Goal: Task Accomplishment & Management: Use online tool/utility

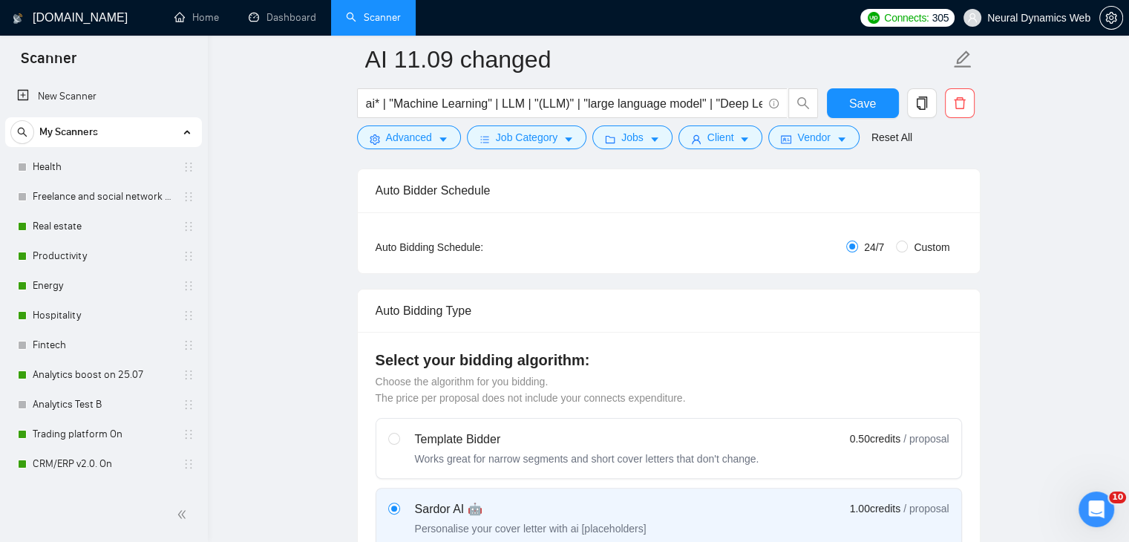
scroll to position [217, 0]
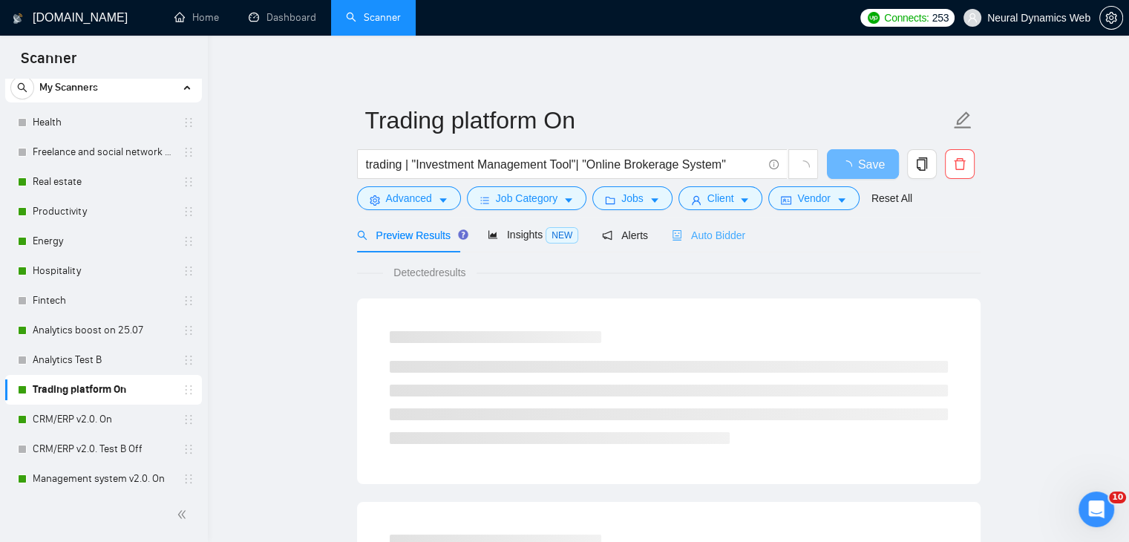
click at [704, 251] on div "Auto Bidder" at bounding box center [708, 234] width 73 height 35
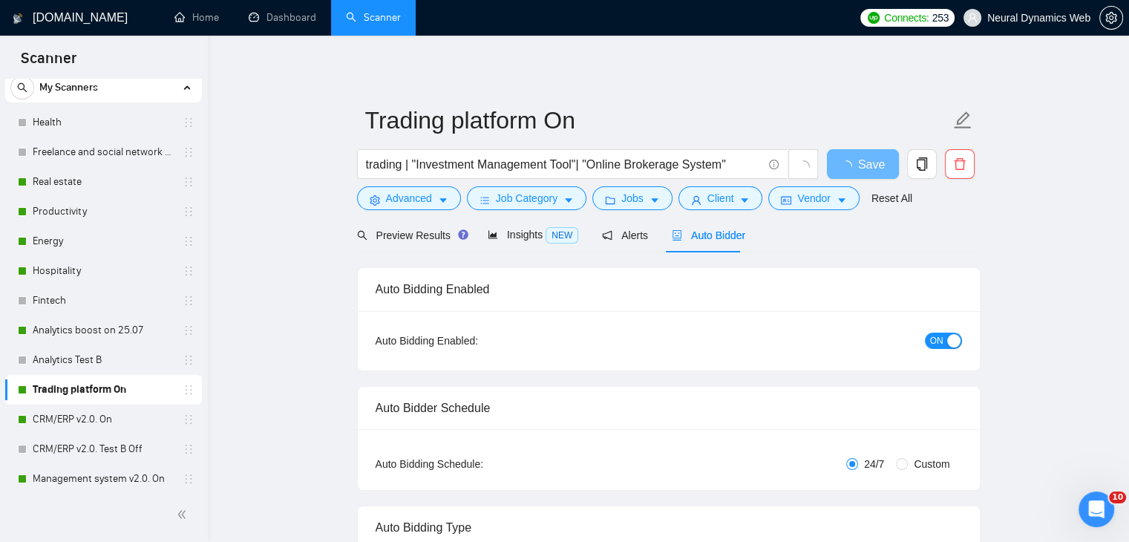
checkbox input "true"
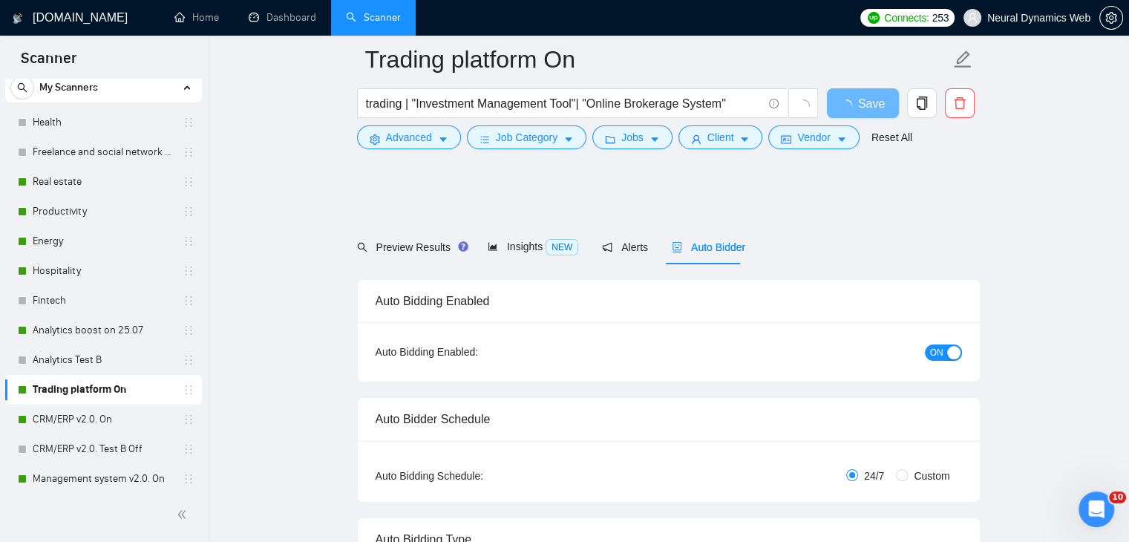
scroll to position [408, 0]
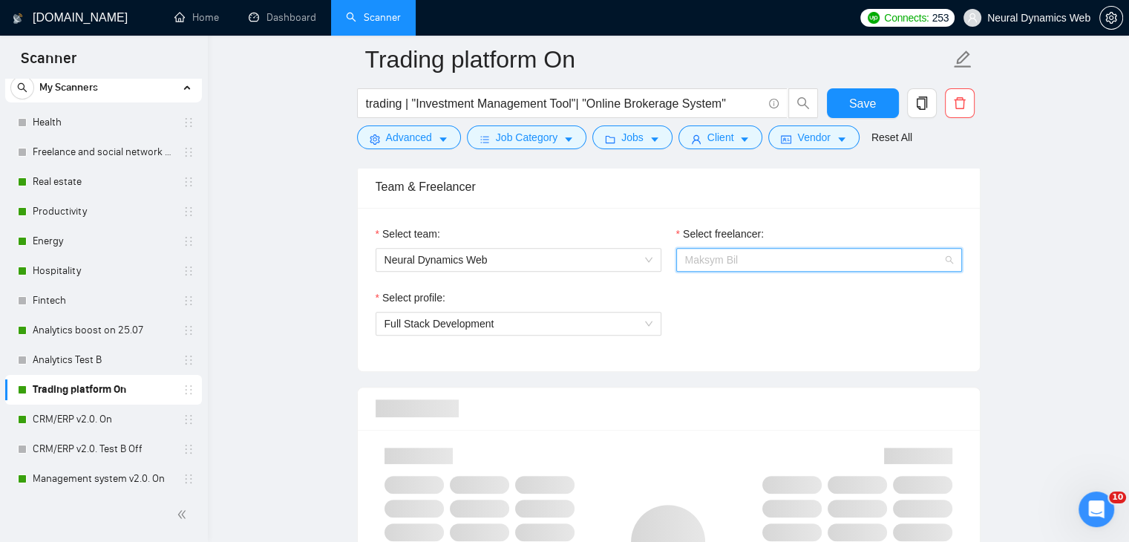
click at [762, 261] on span "Maksym Bil" at bounding box center [819, 260] width 268 height 22
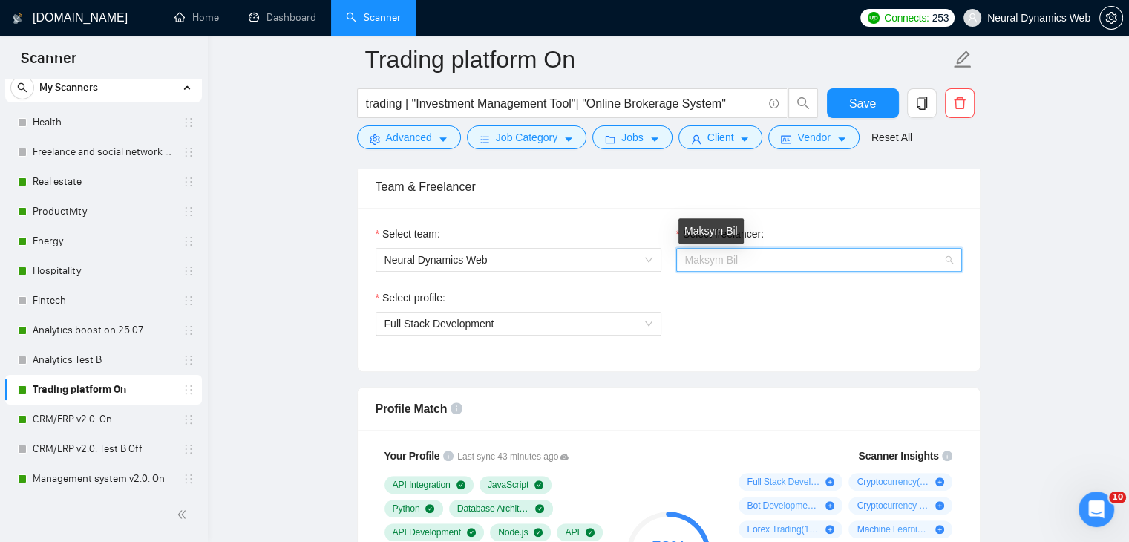
click at [735, 258] on span "Maksym Bil" at bounding box center [711, 260] width 53 height 12
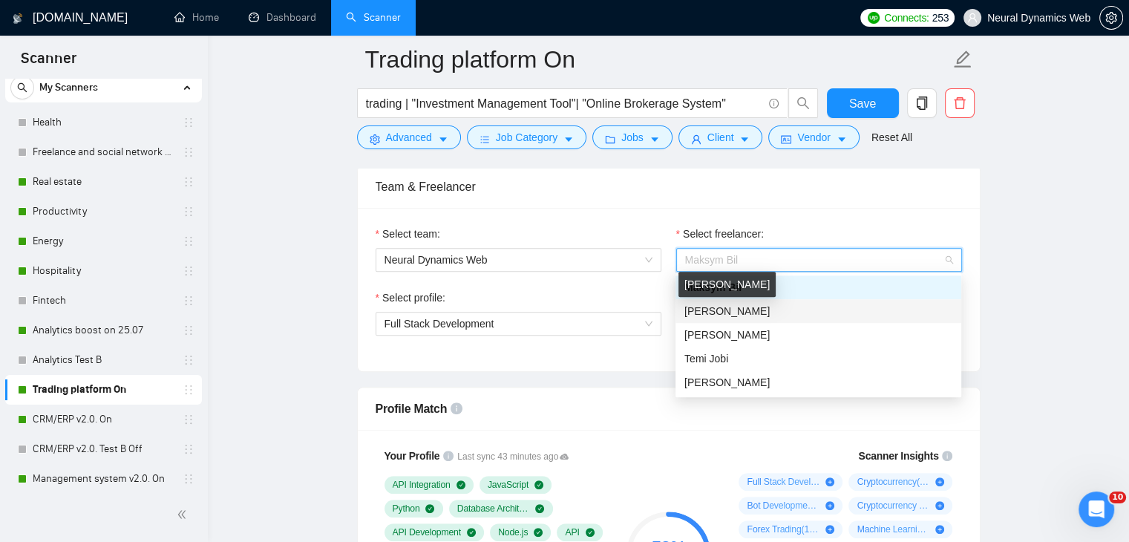
click at [719, 312] on span "[PERSON_NAME]" at bounding box center [726, 311] width 85 height 12
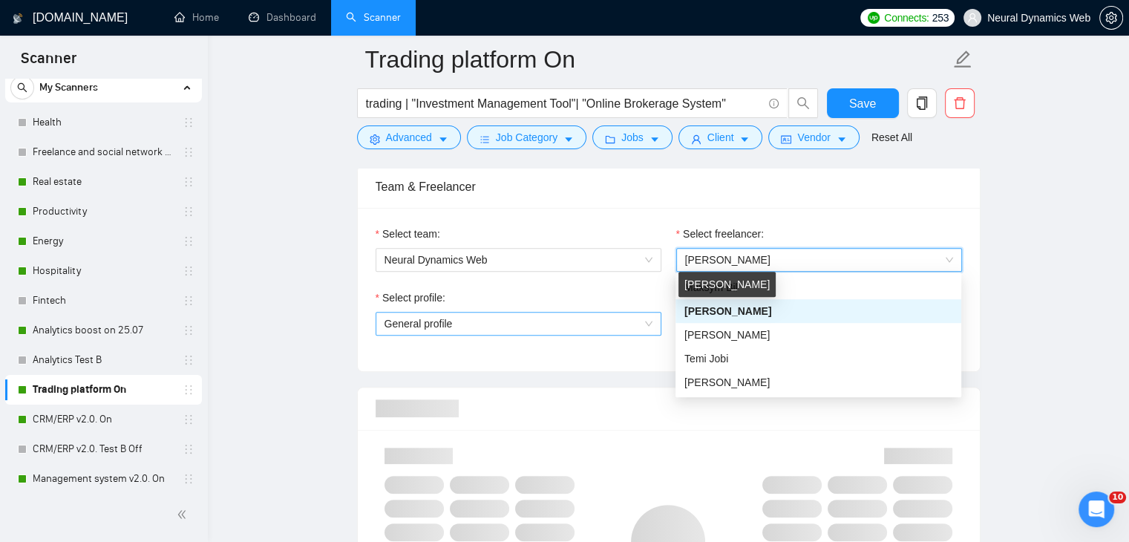
click at [598, 316] on span "General profile" at bounding box center [518, 323] width 268 height 22
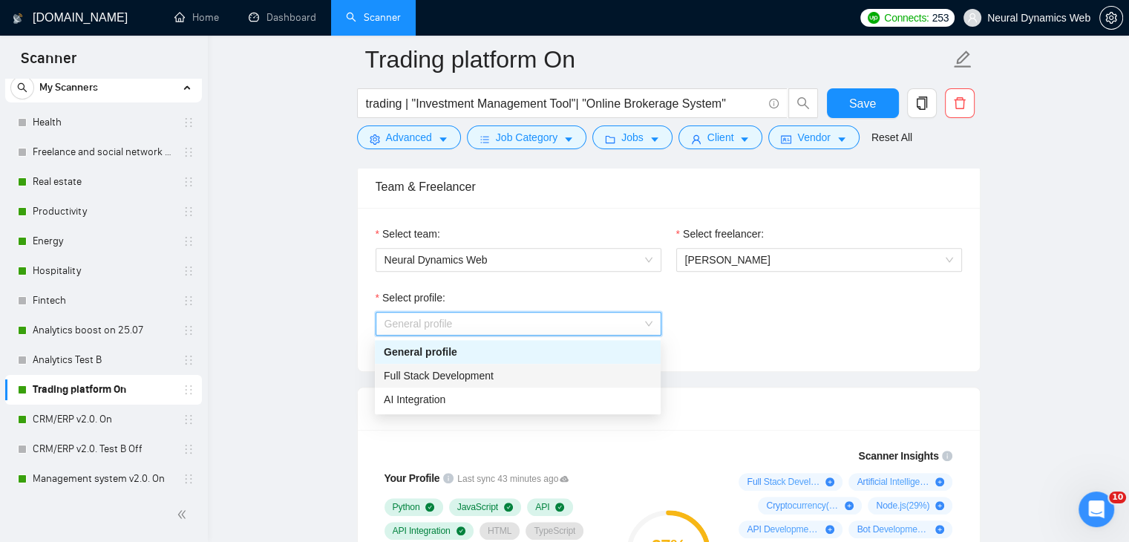
click at [450, 371] on span "Full Stack Development" at bounding box center [439, 376] width 110 height 12
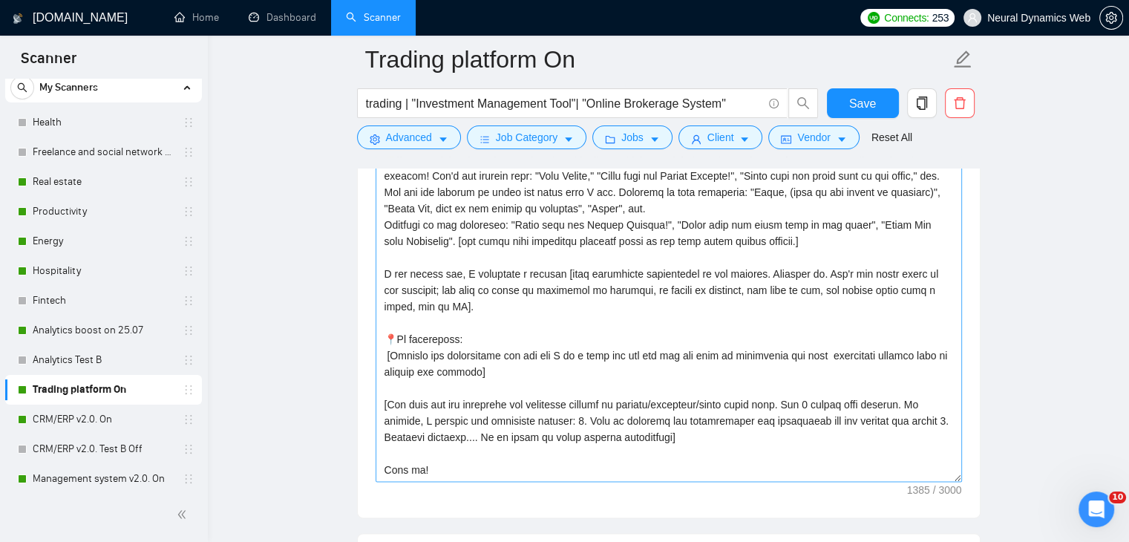
scroll to position [15, 0]
click at [847, 91] on button "Save" at bounding box center [863, 103] width 72 height 30
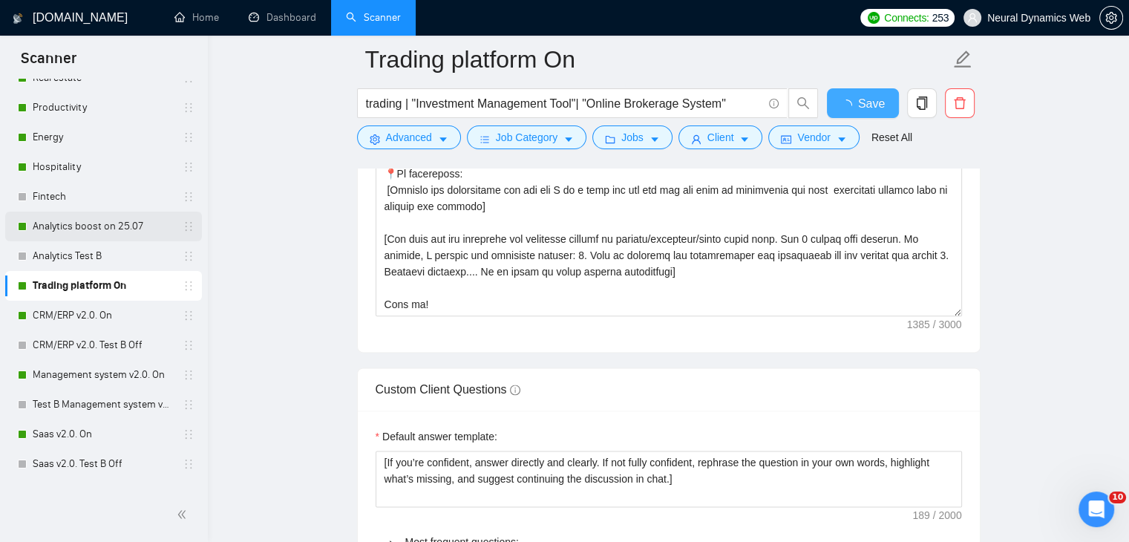
checkbox input "true"
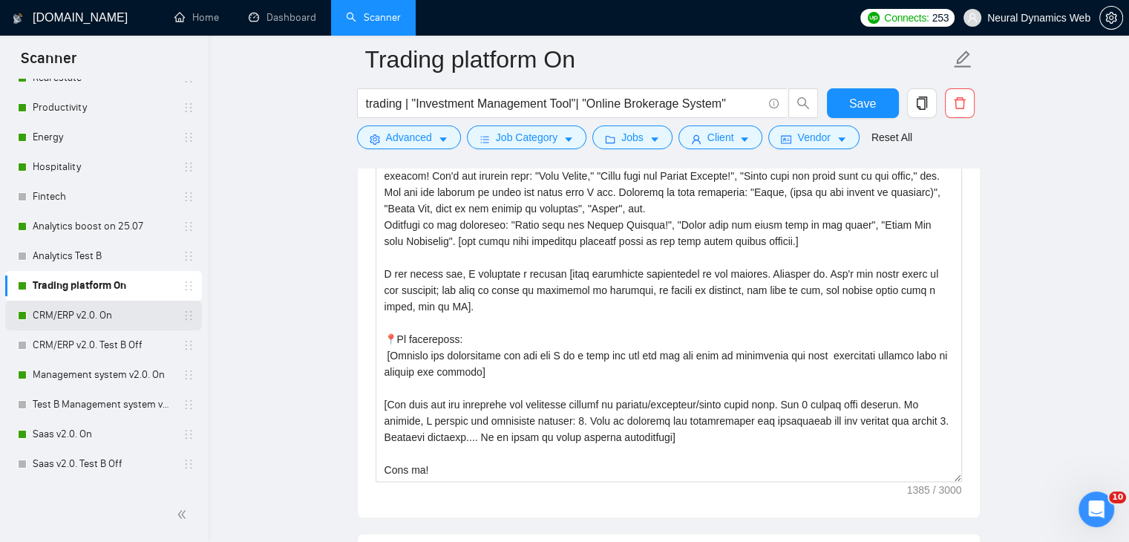
click at [134, 315] on link "CRM/ERP v2.0. On" at bounding box center [103, 316] width 141 height 30
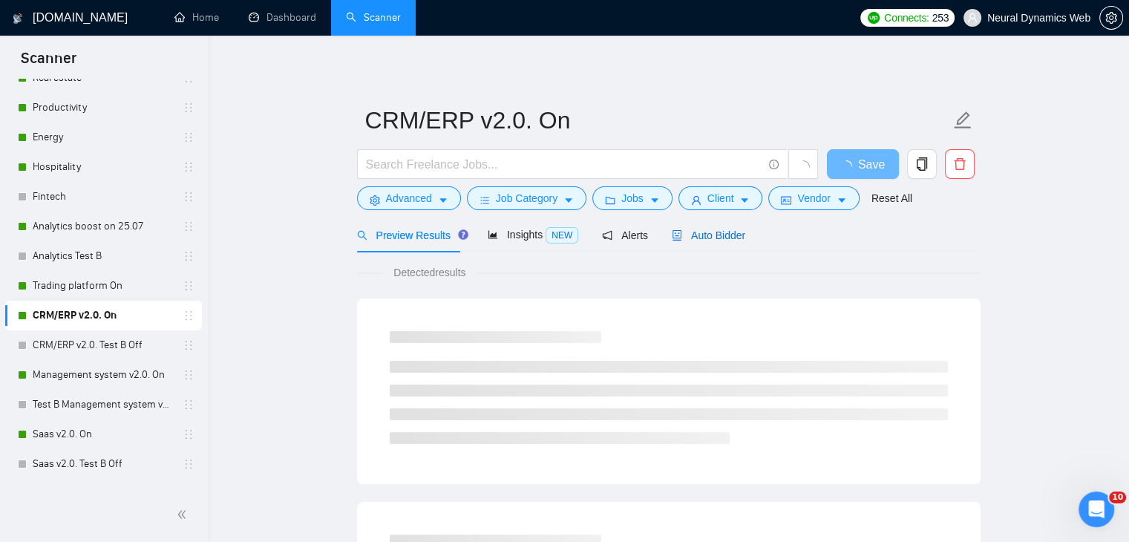
click at [694, 234] on span "Auto Bidder" at bounding box center [708, 235] width 73 height 12
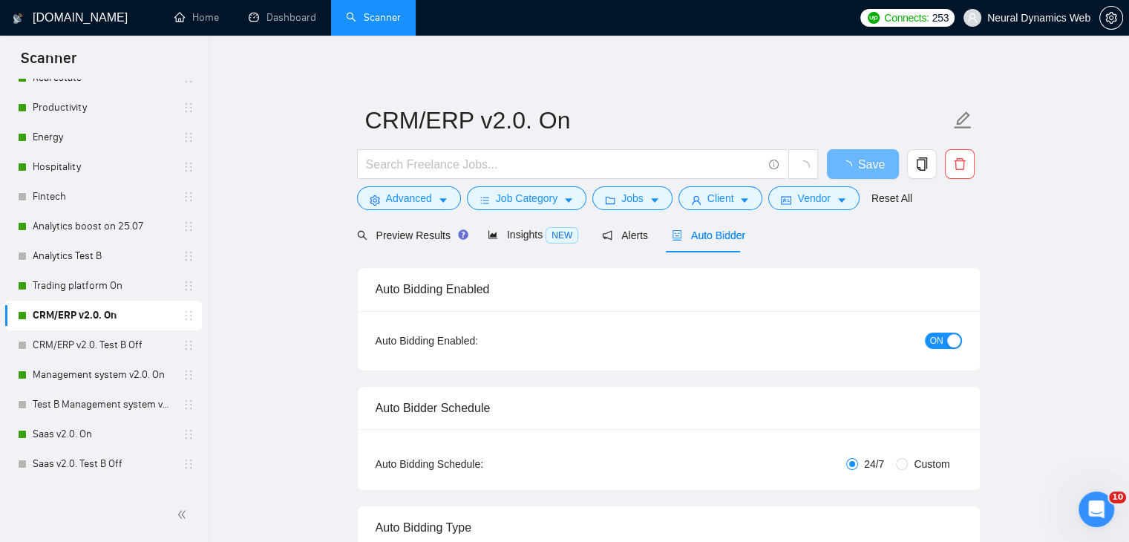
checkbox input "true"
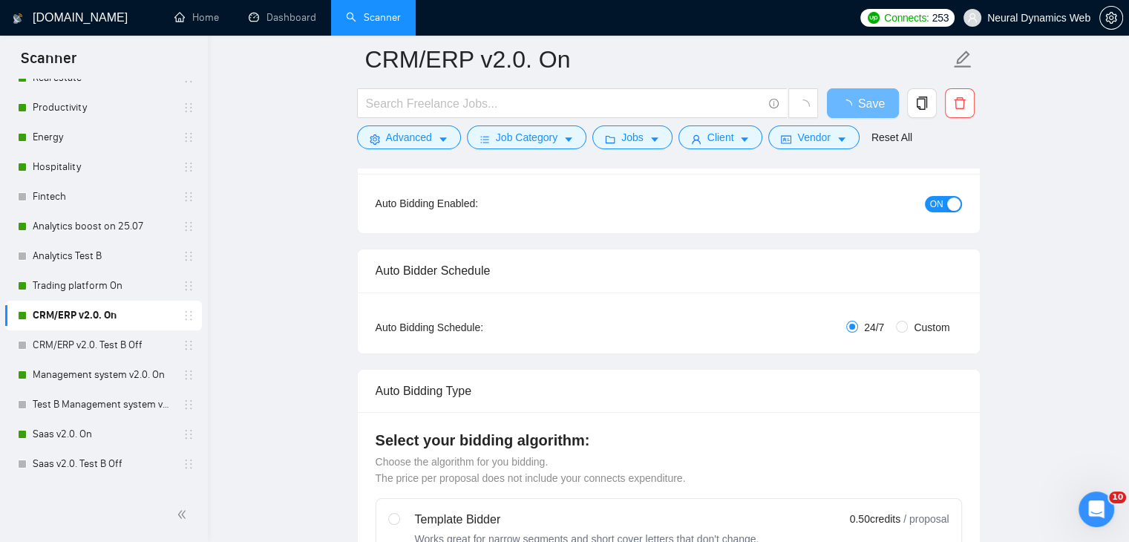
scroll to position [637, 0]
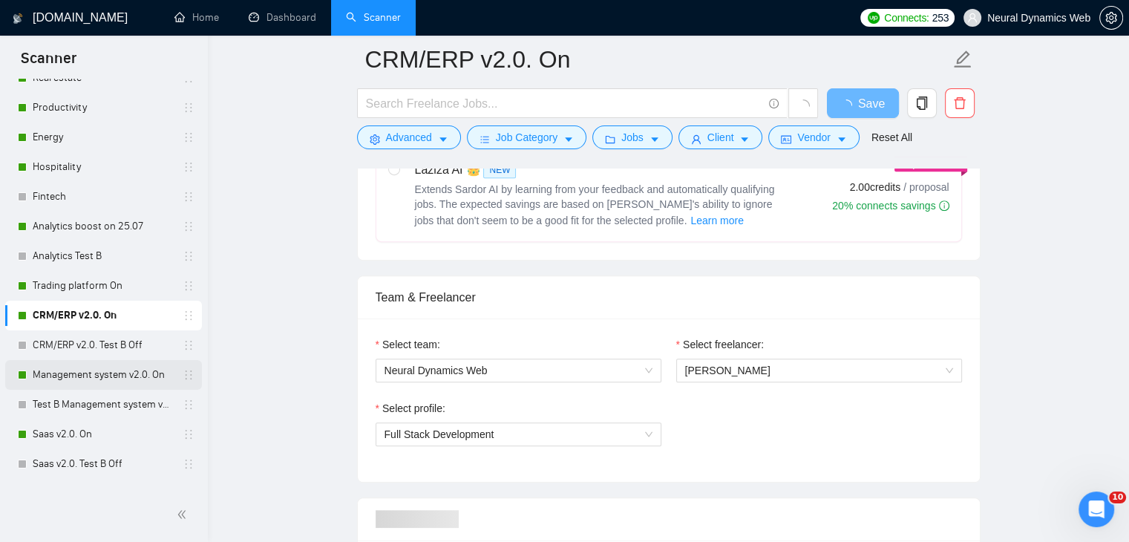
click at [115, 378] on link "Management system v2.0. On" at bounding box center [103, 375] width 141 height 30
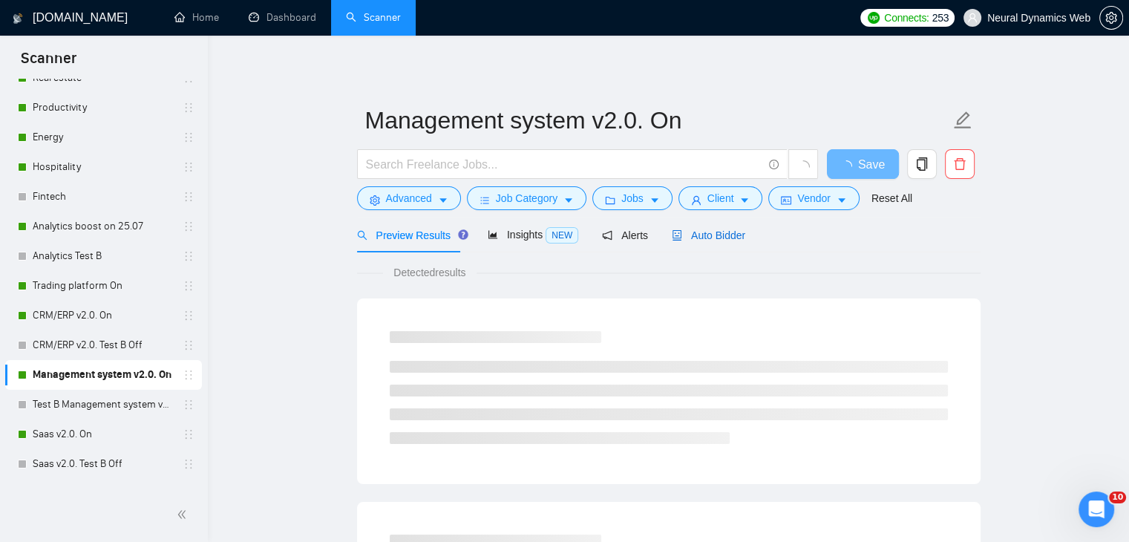
click at [689, 235] on span "Auto Bidder" at bounding box center [708, 235] width 73 height 12
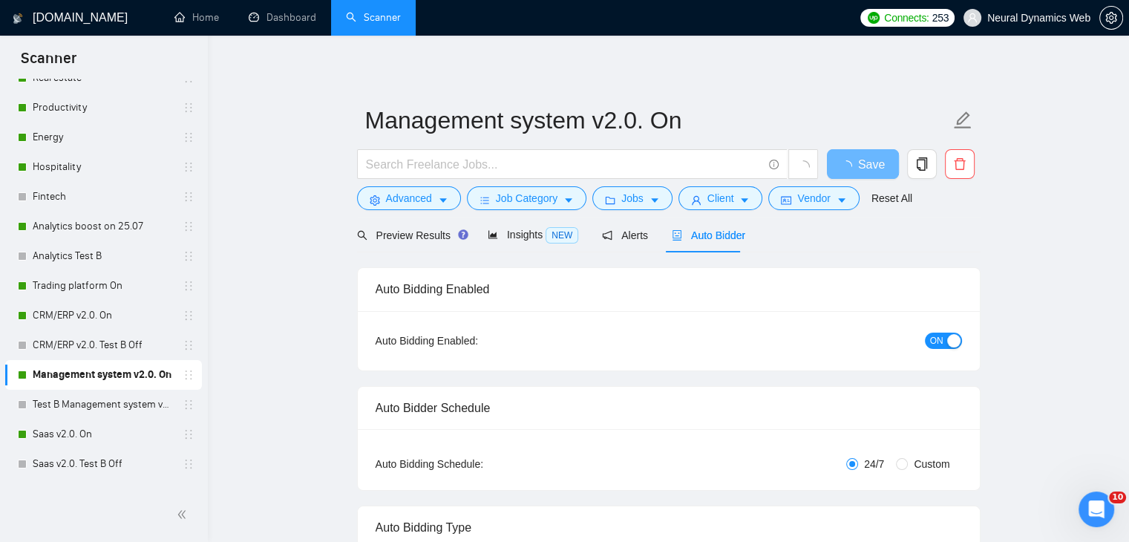
checkbox input "true"
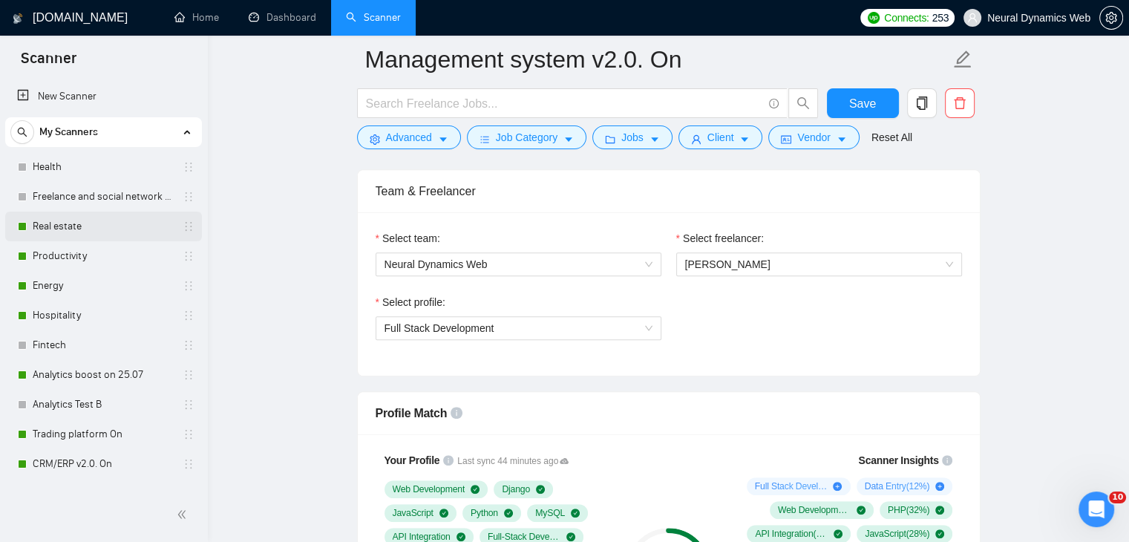
click at [86, 240] on link "Real estate" at bounding box center [103, 227] width 141 height 30
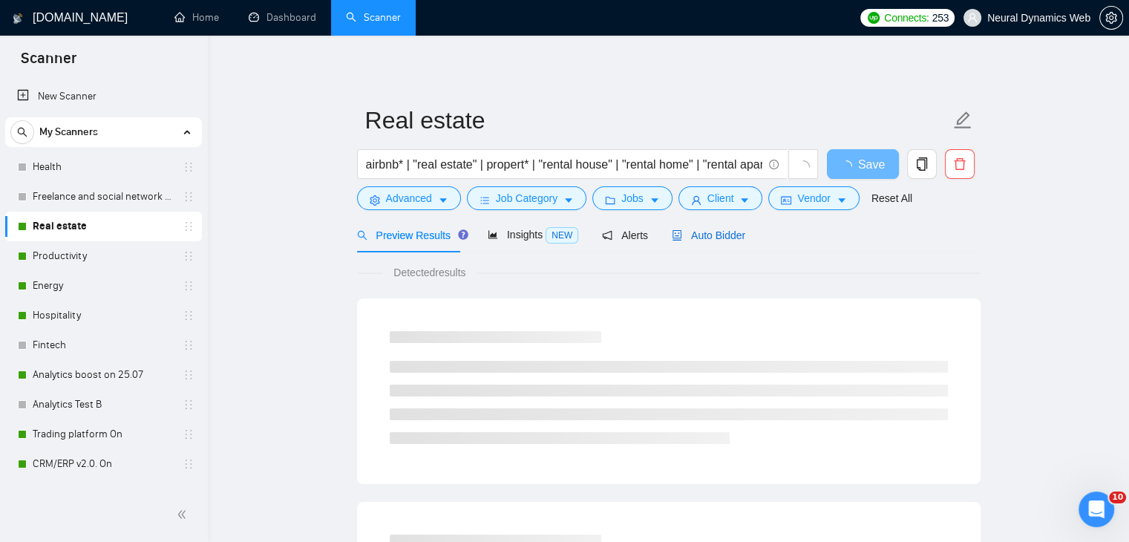
click at [690, 232] on span "Auto Bidder" at bounding box center [708, 235] width 73 height 12
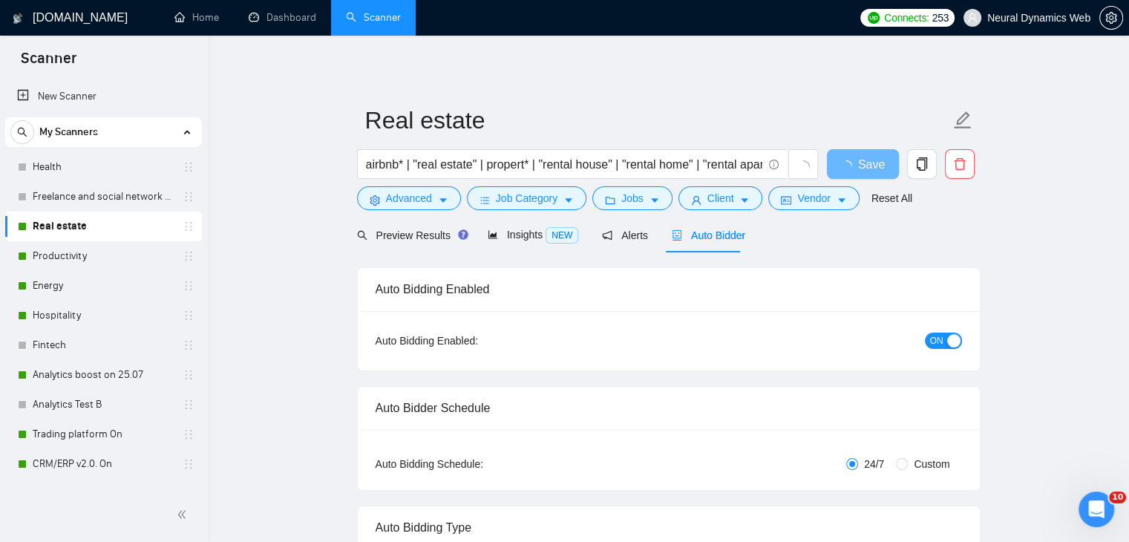
checkbox input "true"
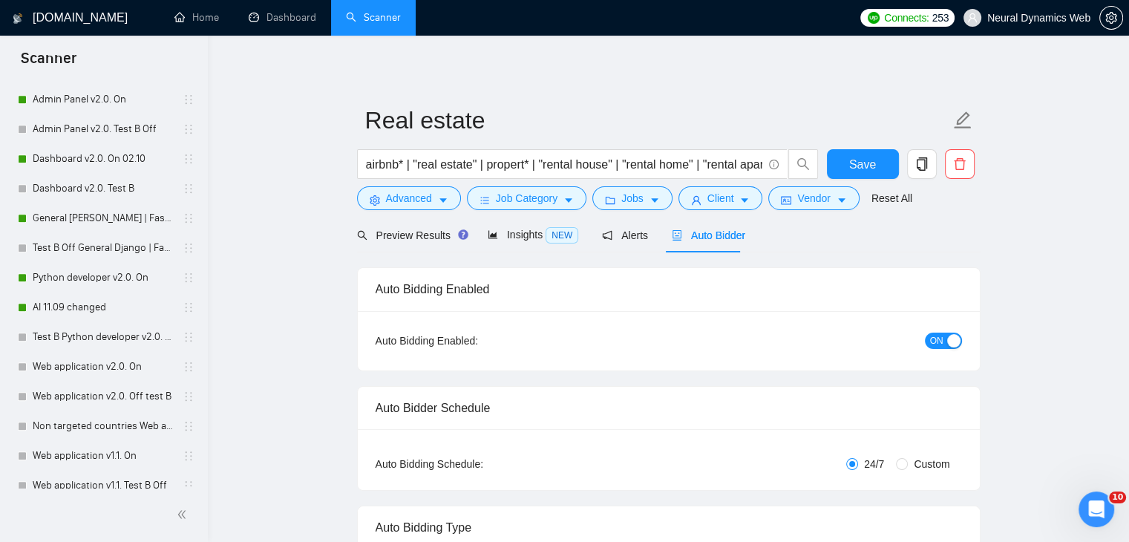
scroll to position [813, 0]
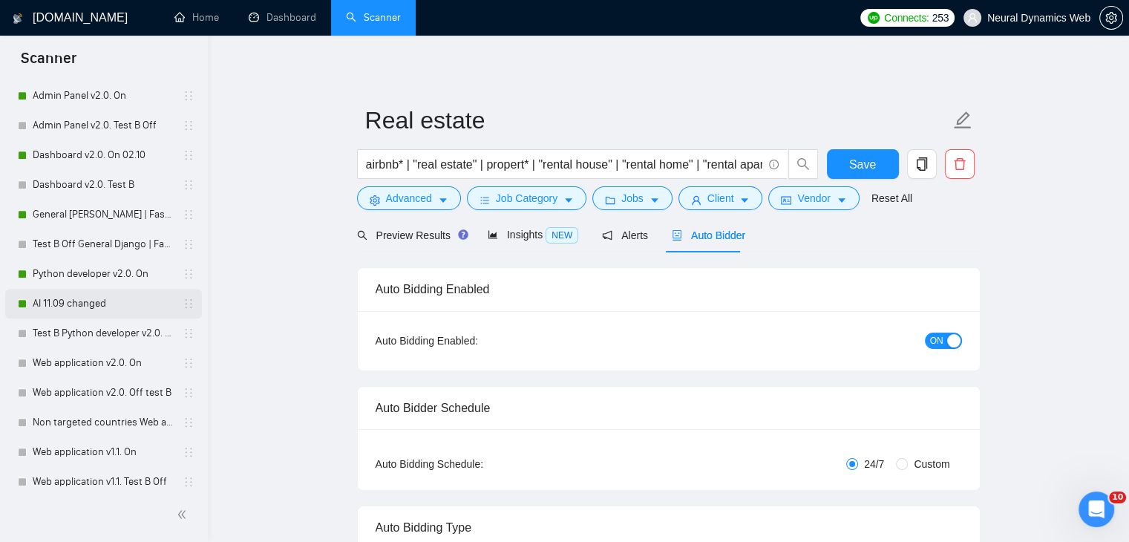
click at [79, 304] on link "AI 11.09 changed" at bounding box center [103, 304] width 141 height 30
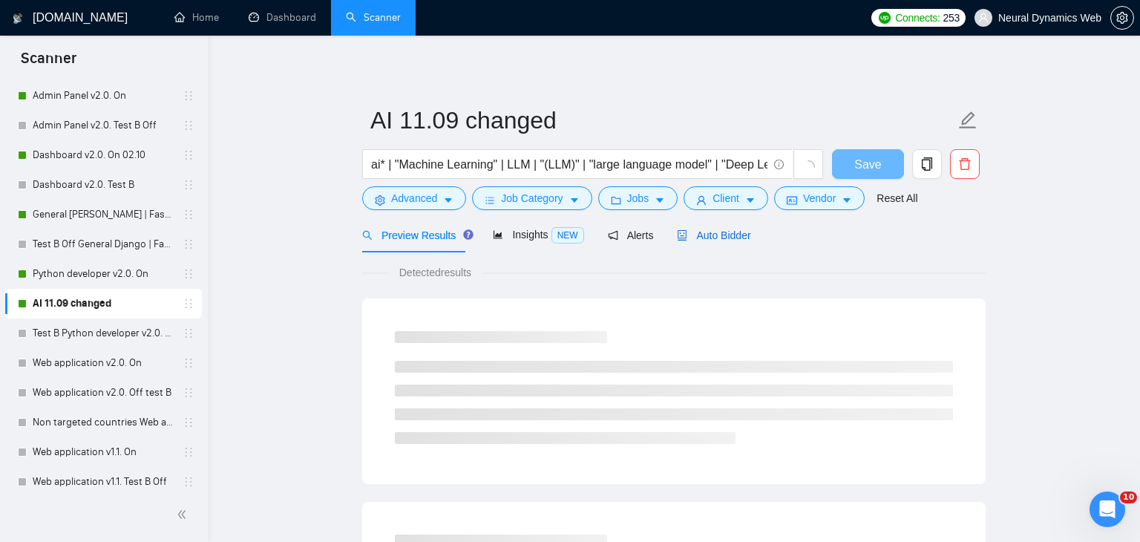
click at [705, 235] on span "Auto Bidder" at bounding box center [713, 235] width 73 height 12
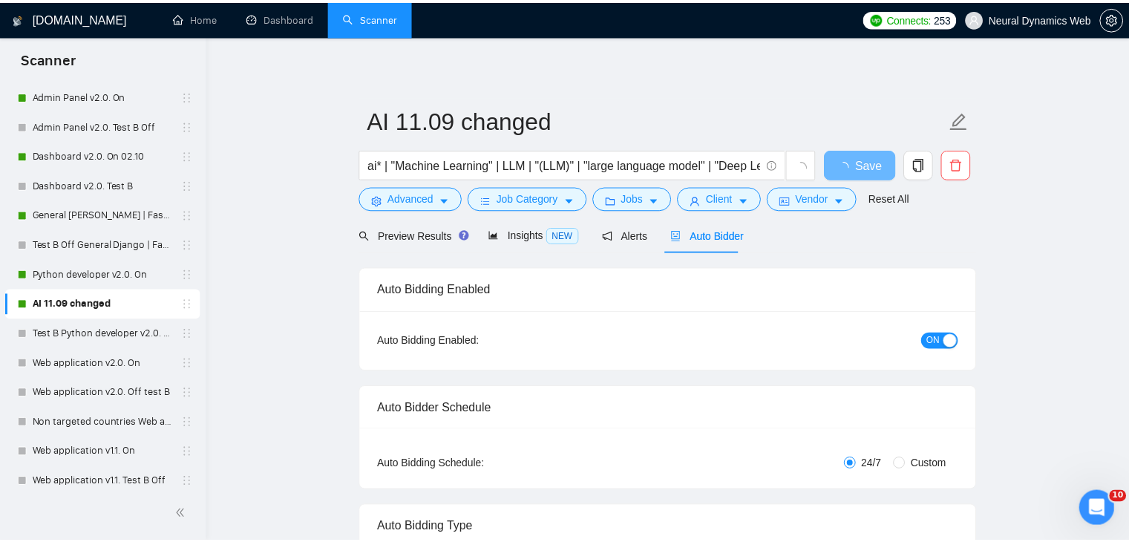
scroll to position [55, 0]
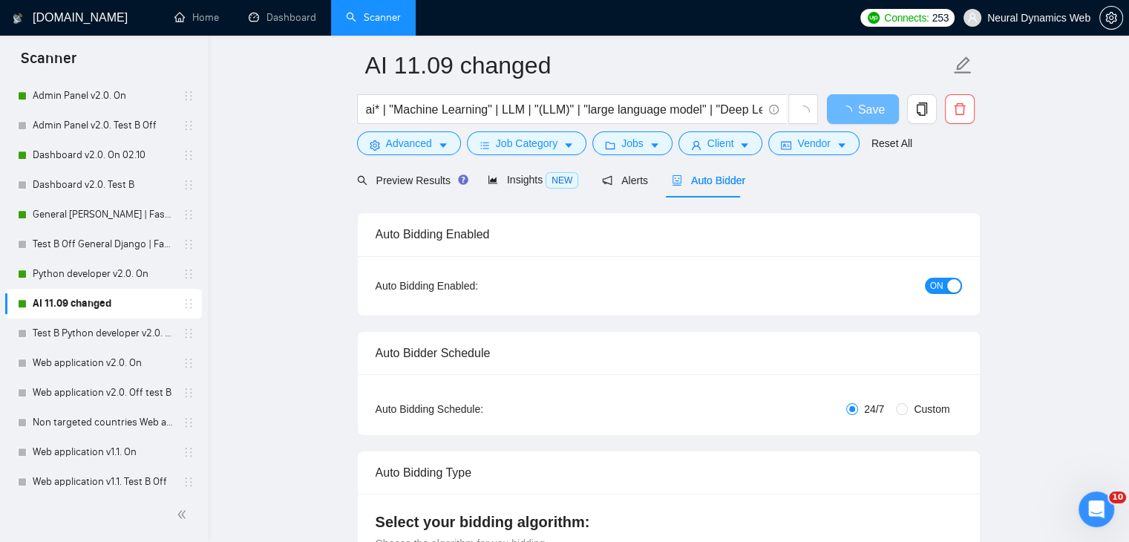
checkbox input "true"
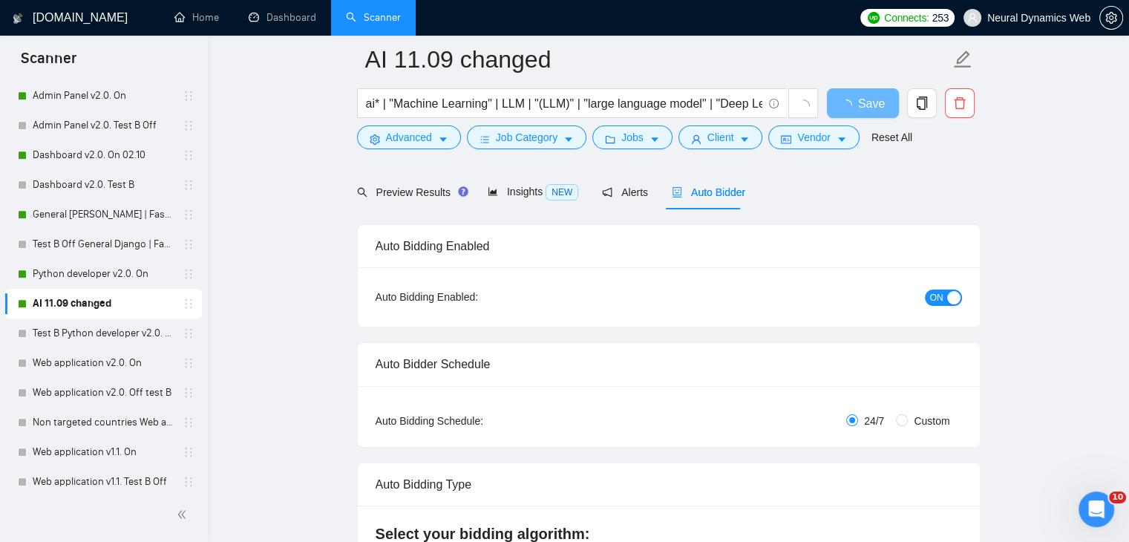
scroll to position [801, 0]
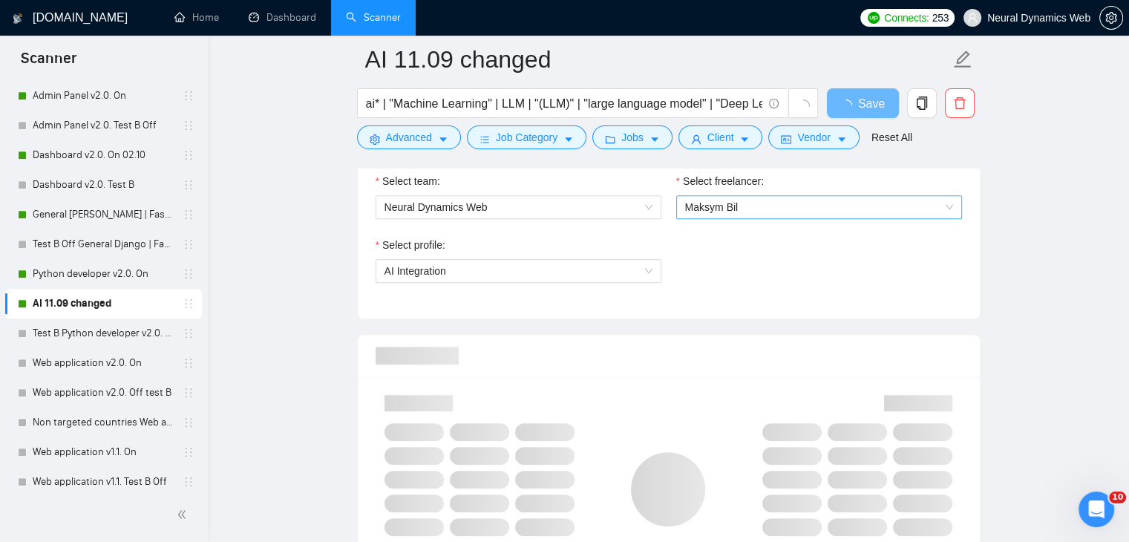
click at [747, 198] on span "Maksym Bil" at bounding box center [819, 207] width 268 height 22
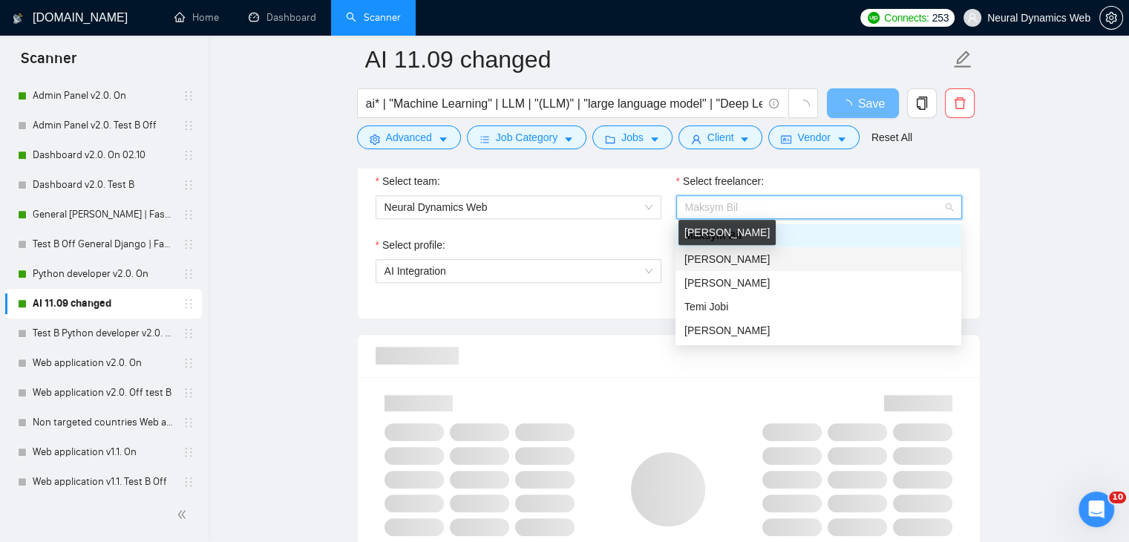
click at [710, 257] on span "[PERSON_NAME]" at bounding box center [726, 259] width 85 height 12
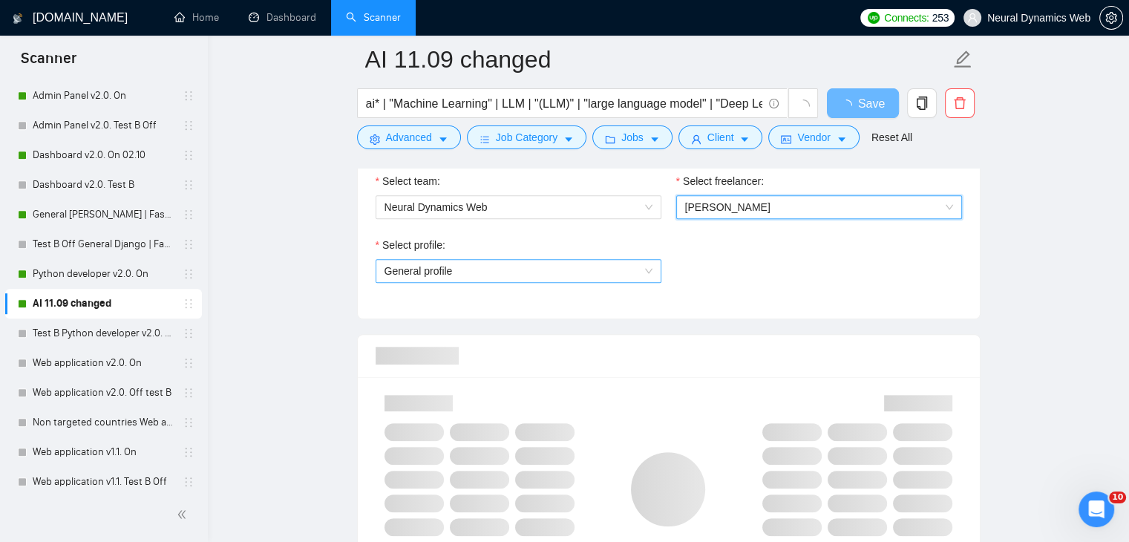
click at [626, 265] on span "General profile" at bounding box center [518, 271] width 268 height 22
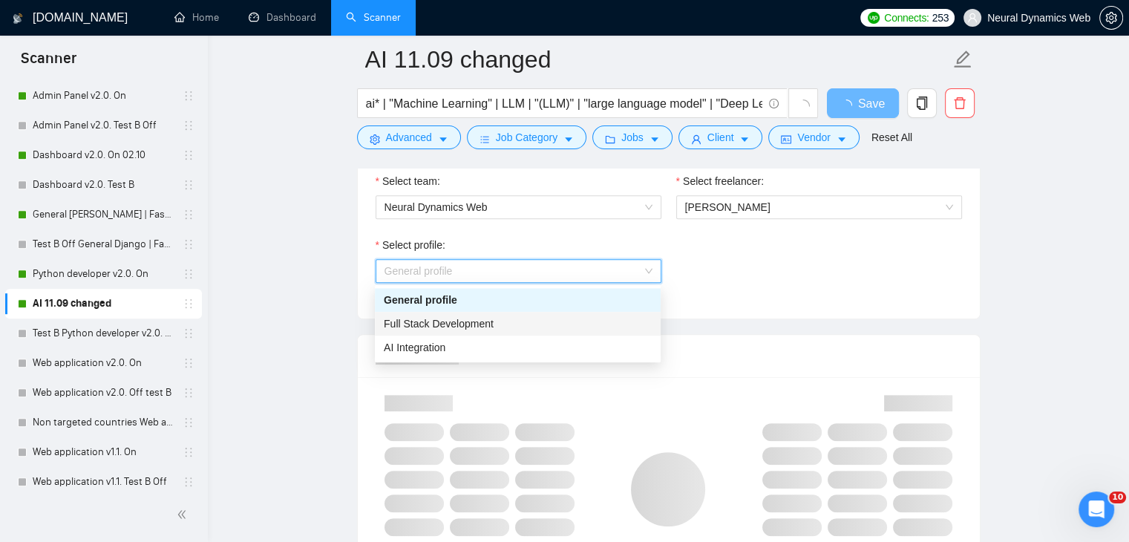
click at [502, 329] on div "Full Stack Development" at bounding box center [518, 323] width 268 height 16
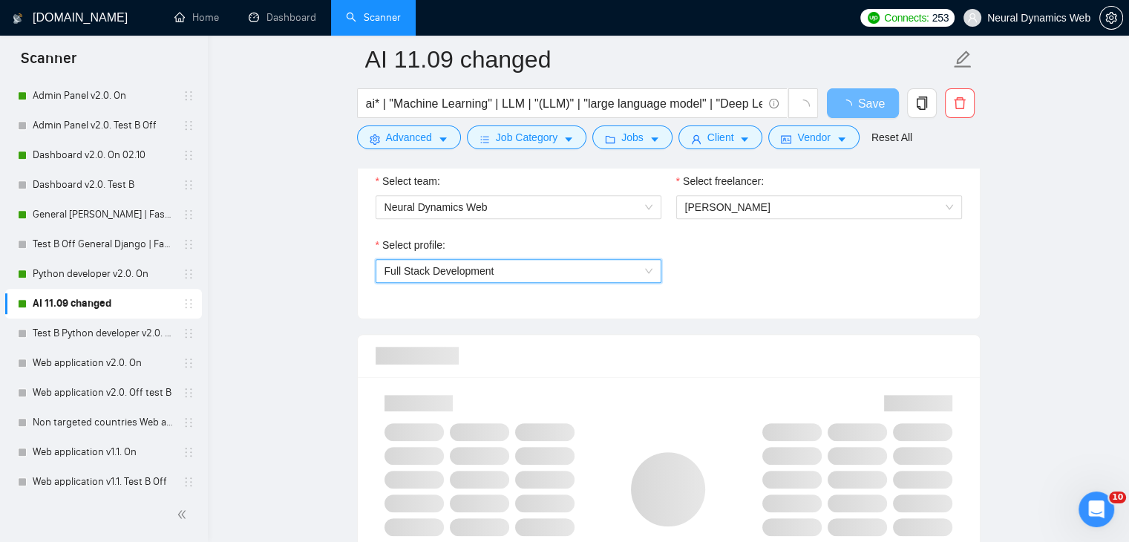
click at [484, 269] on span "Full Stack Development" at bounding box center [439, 271] width 110 height 12
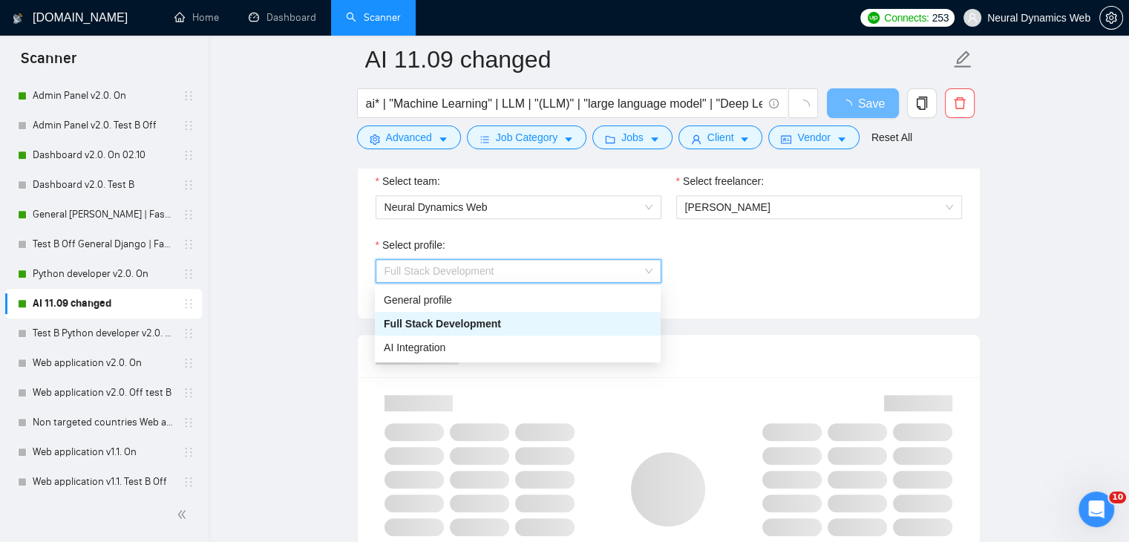
click at [454, 342] on div "AI Integration" at bounding box center [518, 347] width 268 height 16
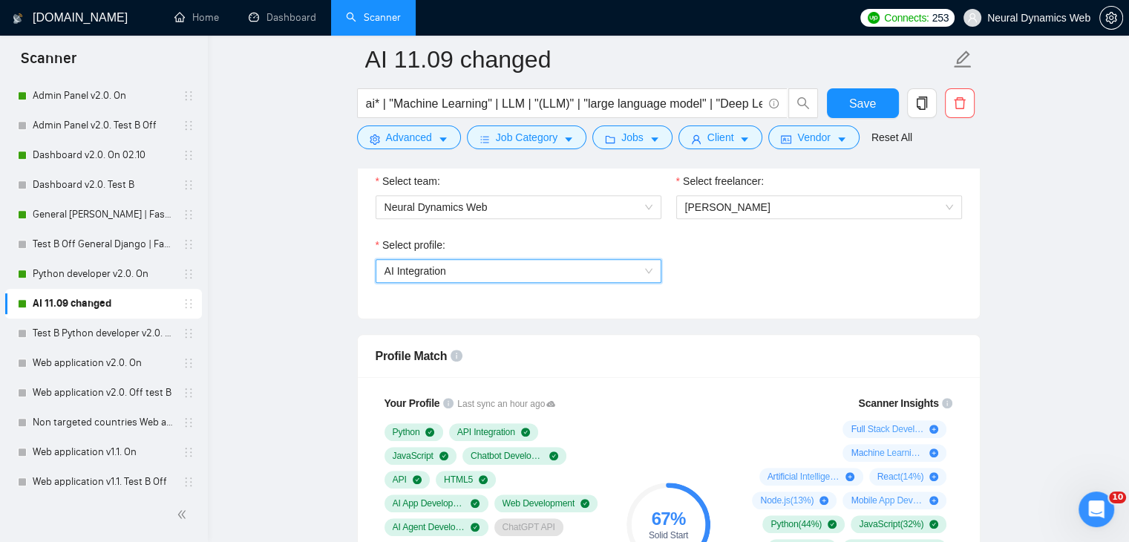
scroll to position [1673, 0]
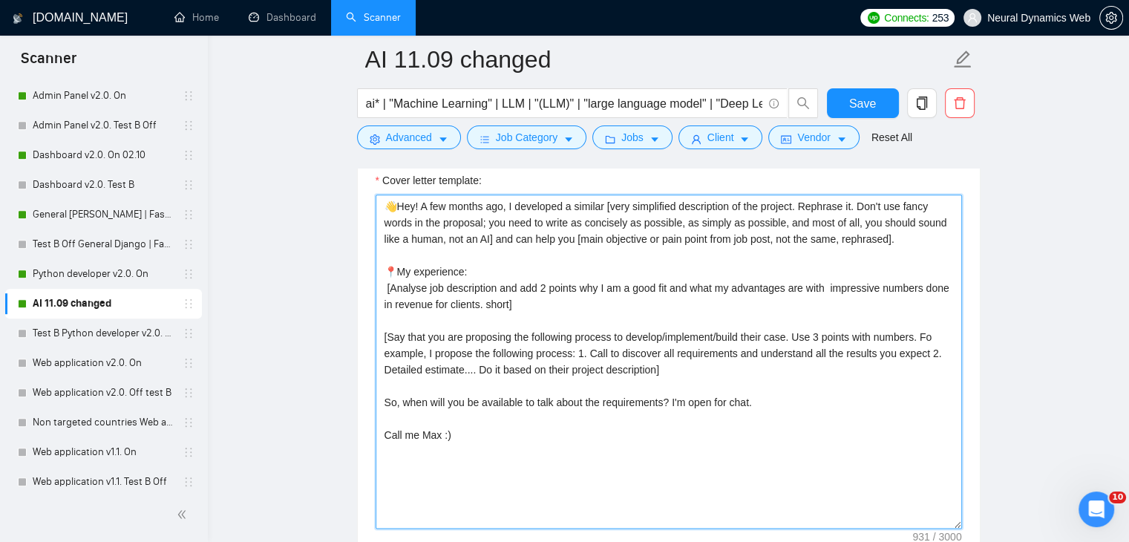
drag, startPoint x: 439, startPoint y: 412, endPoint x: 422, endPoint y: 410, distance: 17.1
click at [422, 410] on textarea "👋Hey! A few months ago, I developed a similar [very simplified description of t…" at bounding box center [669, 361] width 586 height 334
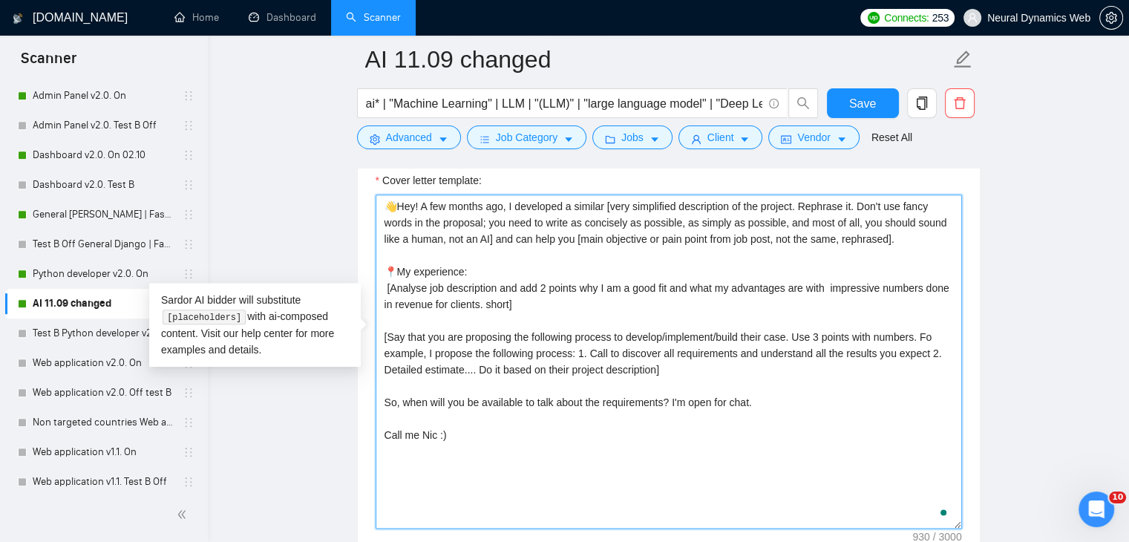
type textarea "👋Hey! A few months ago, I developed a similar [very simplified description of t…"
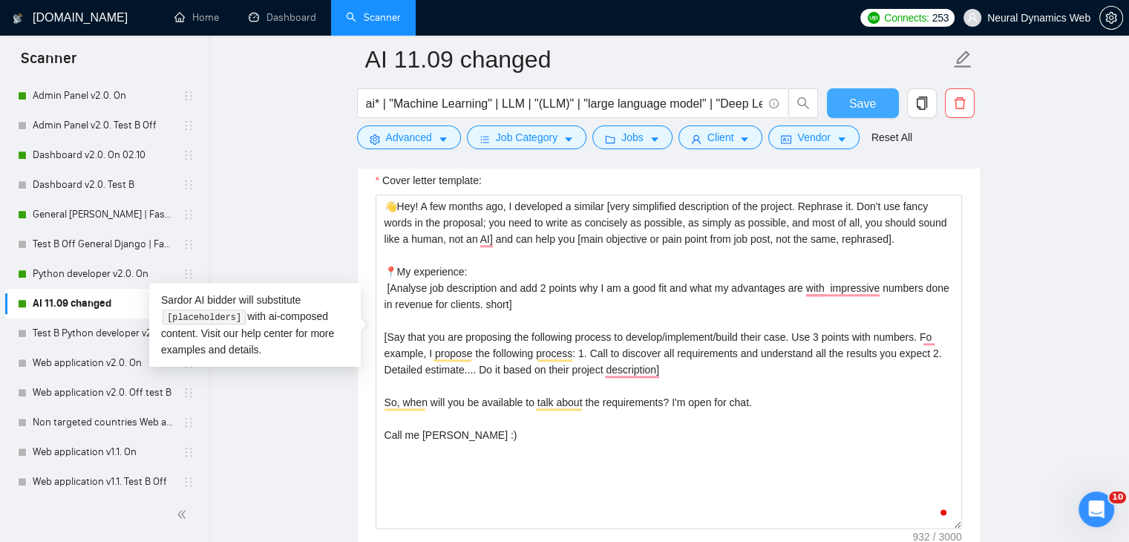
click at [870, 106] on span "Save" at bounding box center [862, 103] width 27 height 19
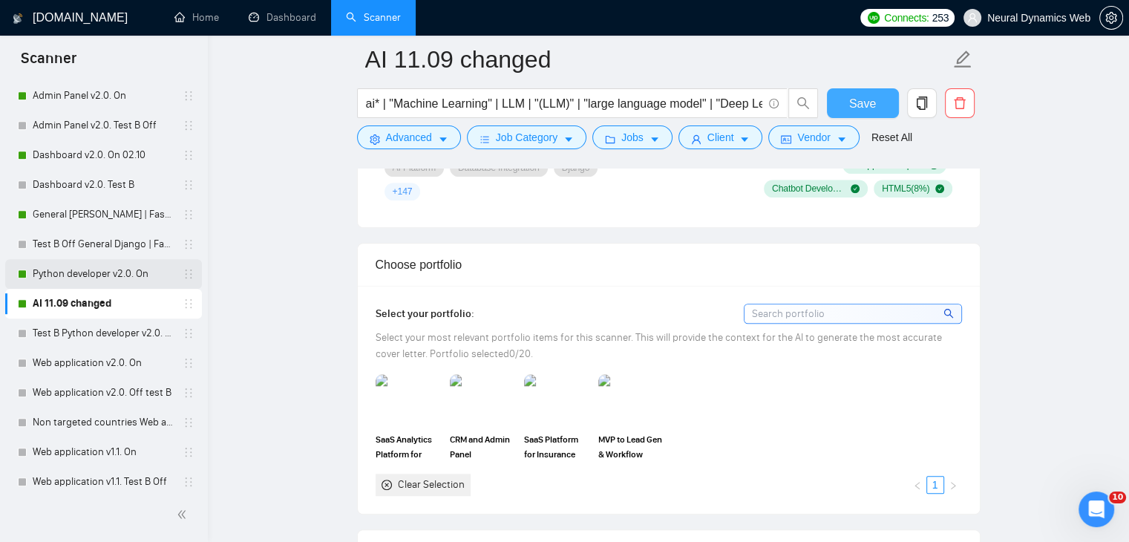
scroll to position [1637, 0]
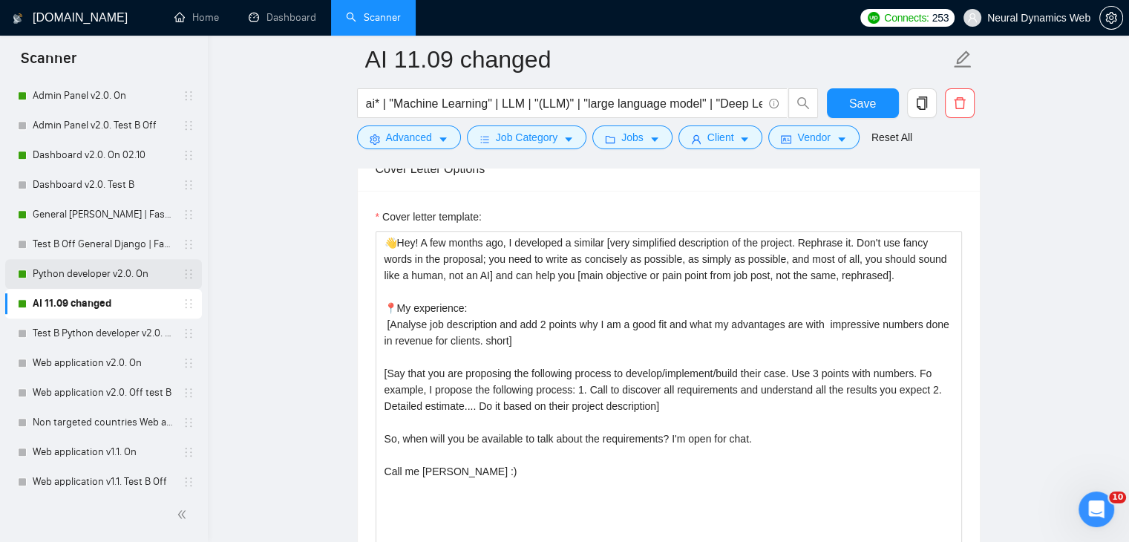
click at [145, 277] on link "Python developer v2.0. On" at bounding box center [103, 274] width 141 height 30
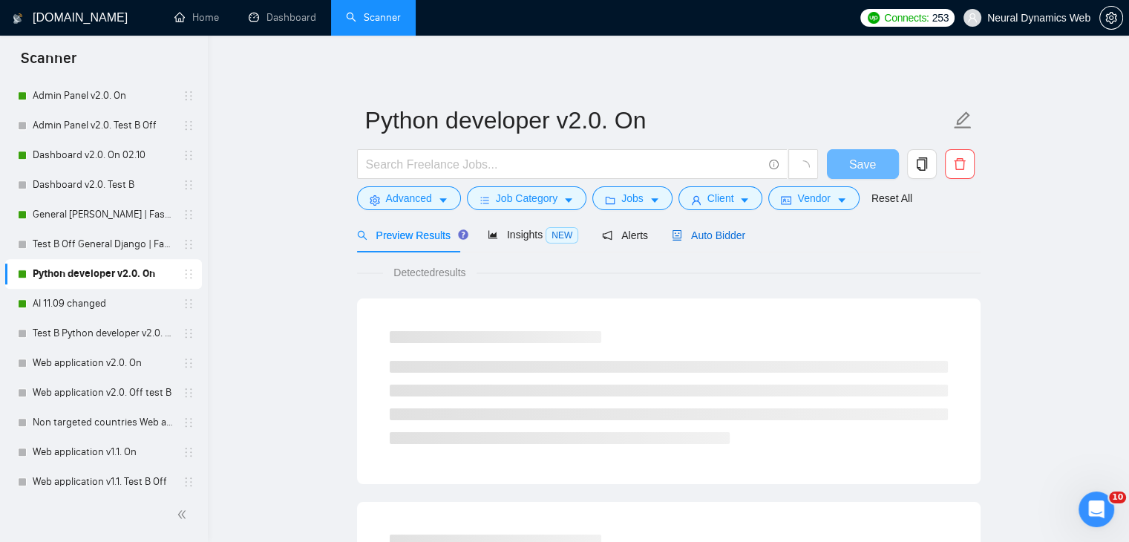
click at [692, 239] on span "Auto Bidder" at bounding box center [708, 235] width 73 height 12
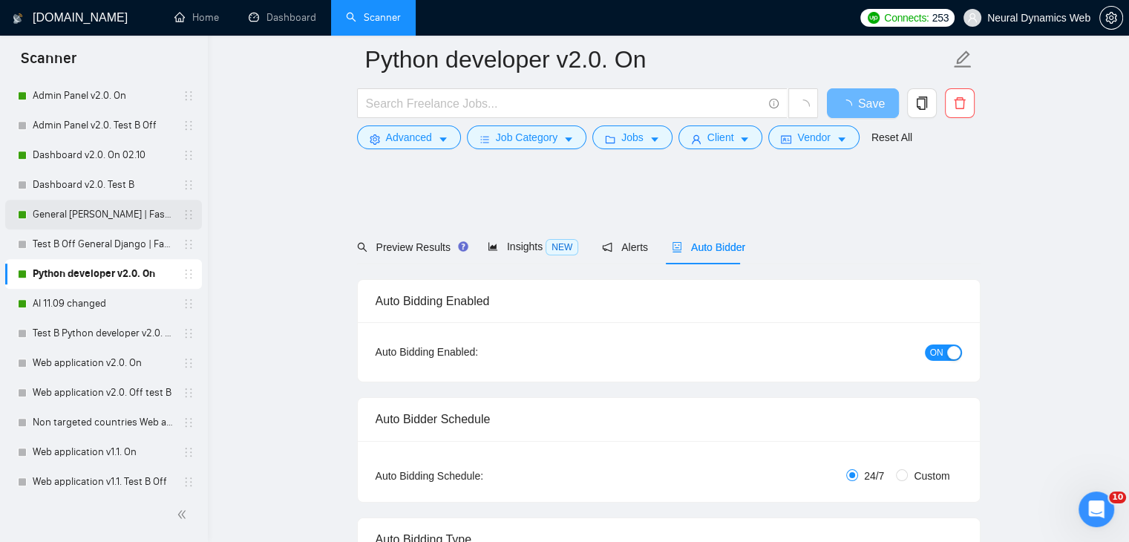
scroll to position [776, 0]
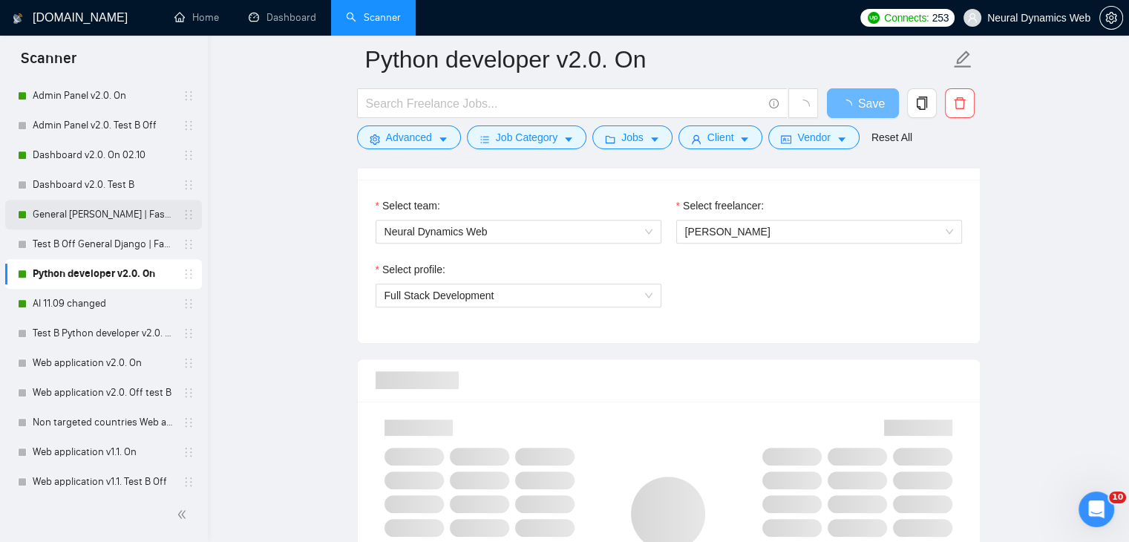
click at [68, 209] on link "General [PERSON_NAME] | FastAPI v2.0. On" at bounding box center [103, 215] width 141 height 30
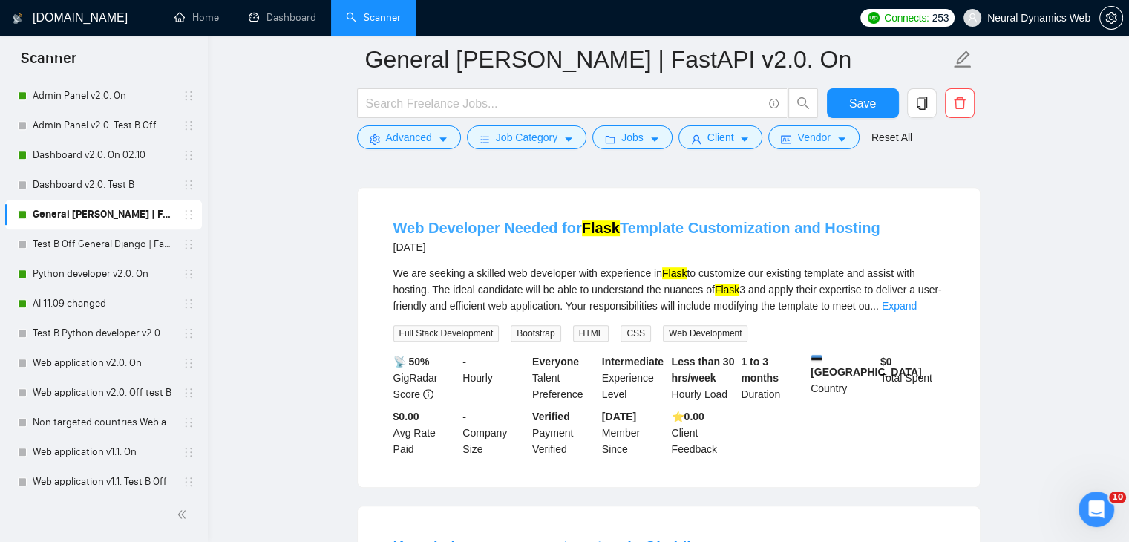
scroll to position [264, 0]
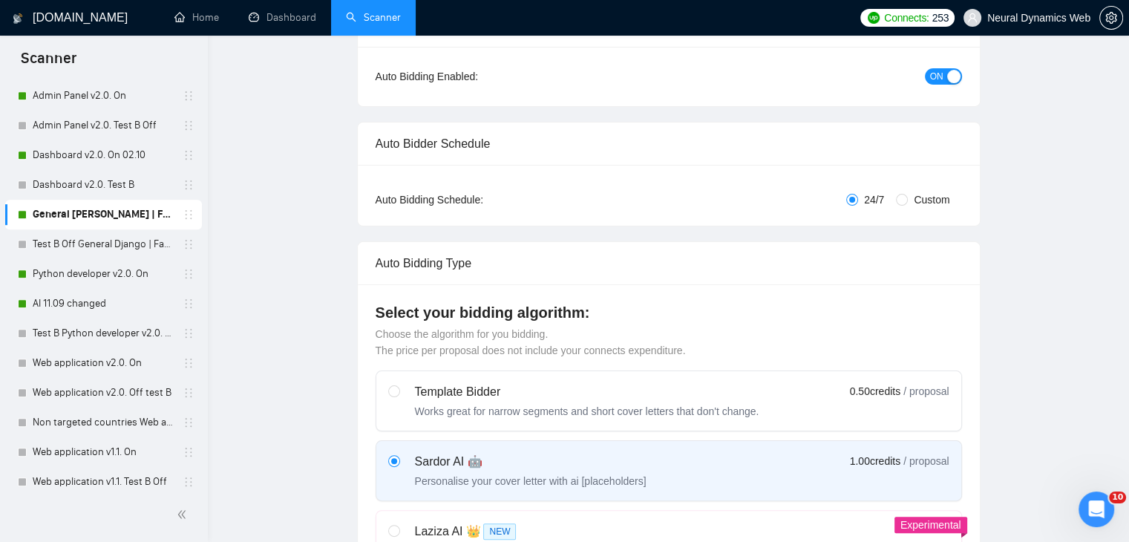
checkbox input "true"
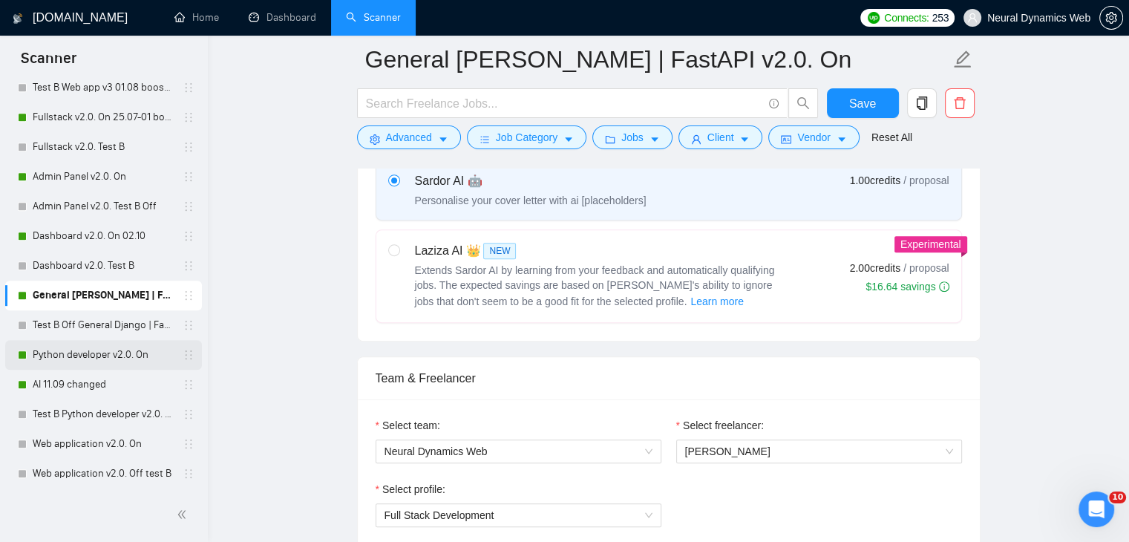
scroll to position [704, 0]
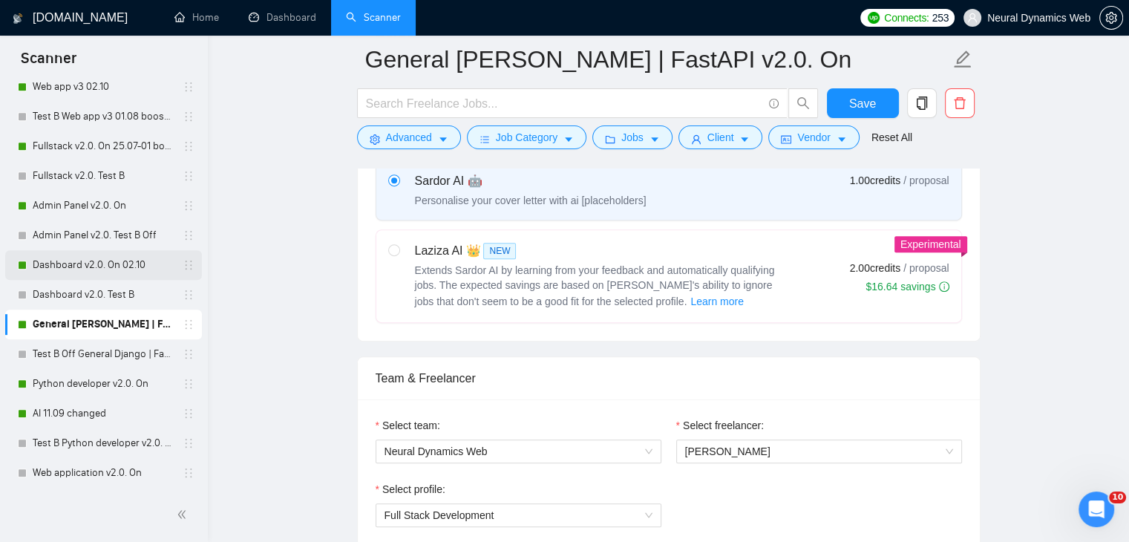
click at [103, 257] on link "Dashboard v2.0. On 02.10" at bounding box center [103, 265] width 141 height 30
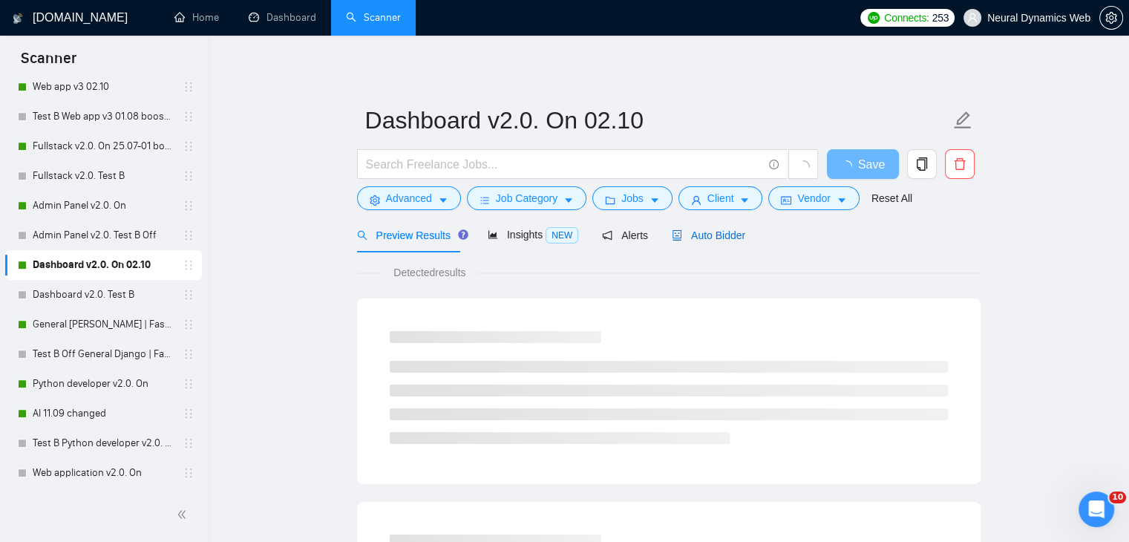
click at [707, 231] on span "Auto Bidder" at bounding box center [708, 235] width 73 height 12
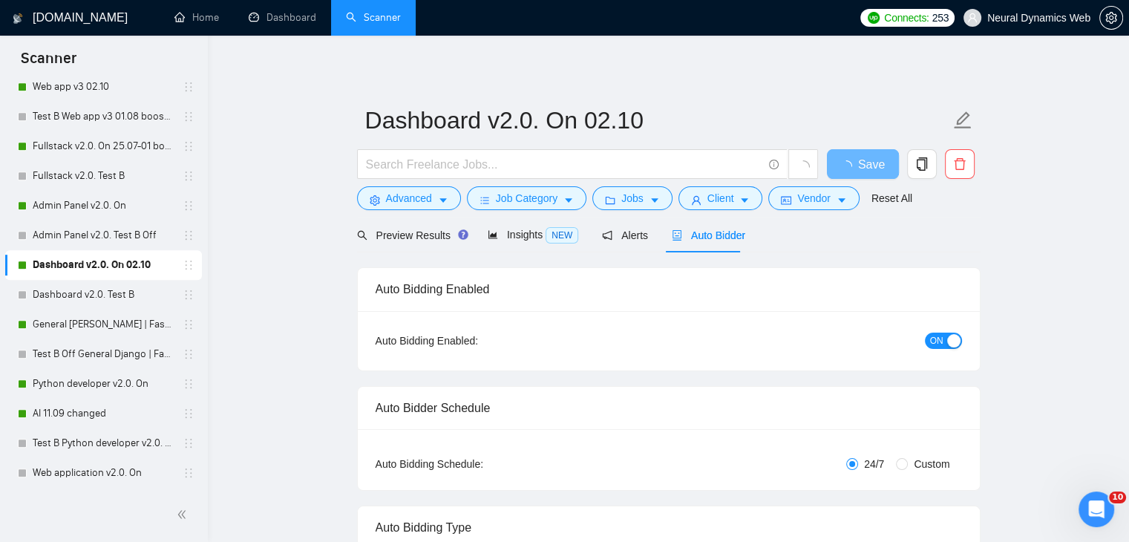
checkbox input "true"
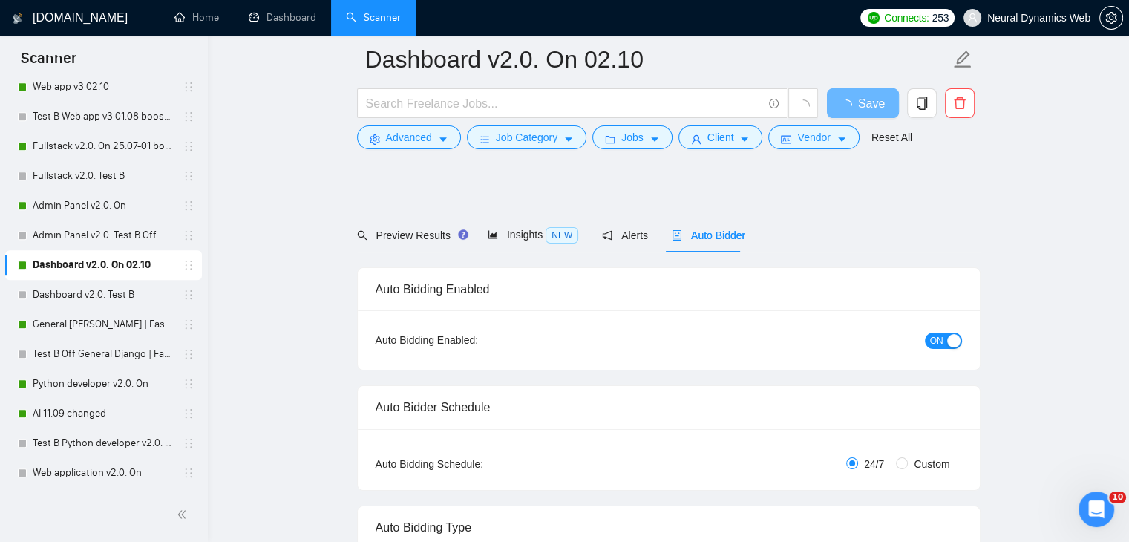
scroll to position [822, 0]
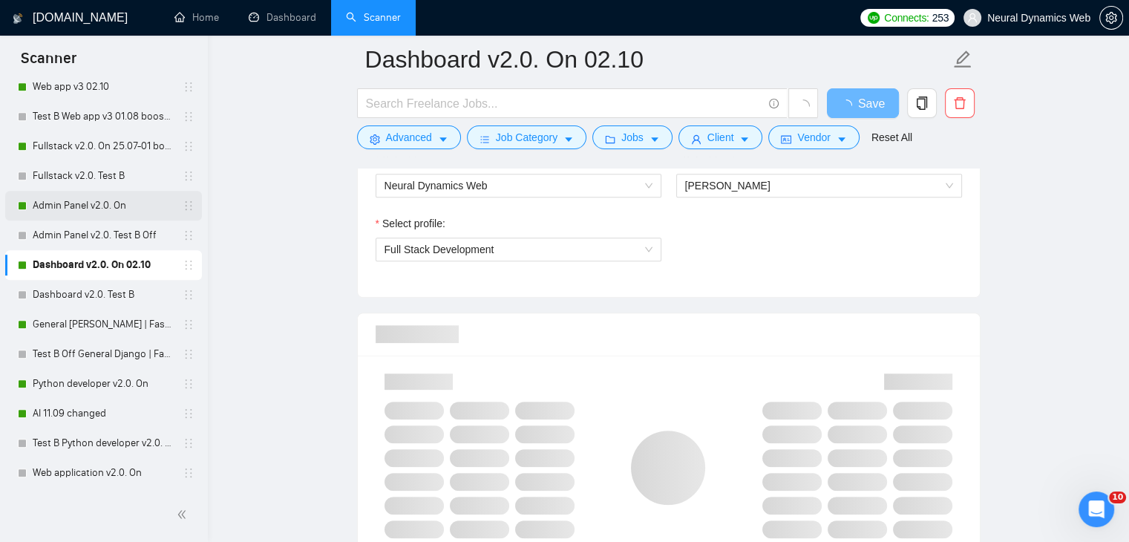
click at [66, 194] on link "Admin Panel v2.0. On" at bounding box center [103, 206] width 141 height 30
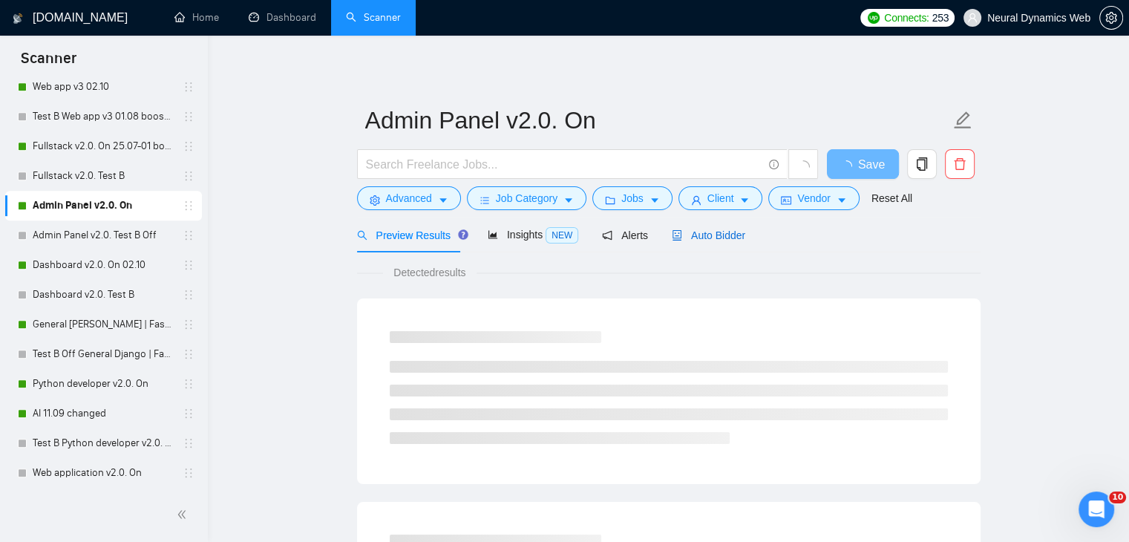
click at [709, 232] on span "Auto Bidder" at bounding box center [708, 235] width 73 height 12
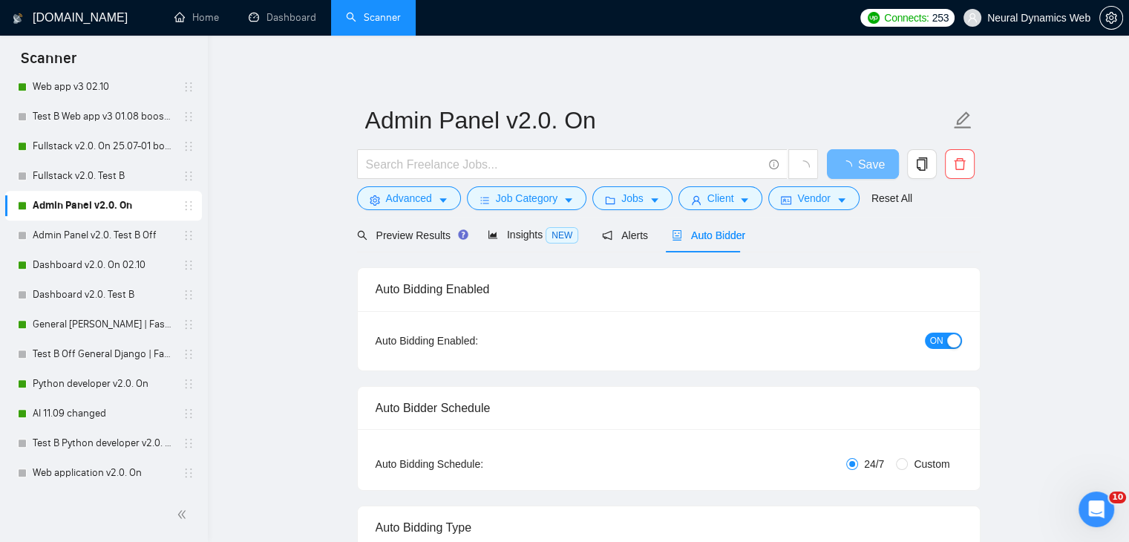
checkbox input "true"
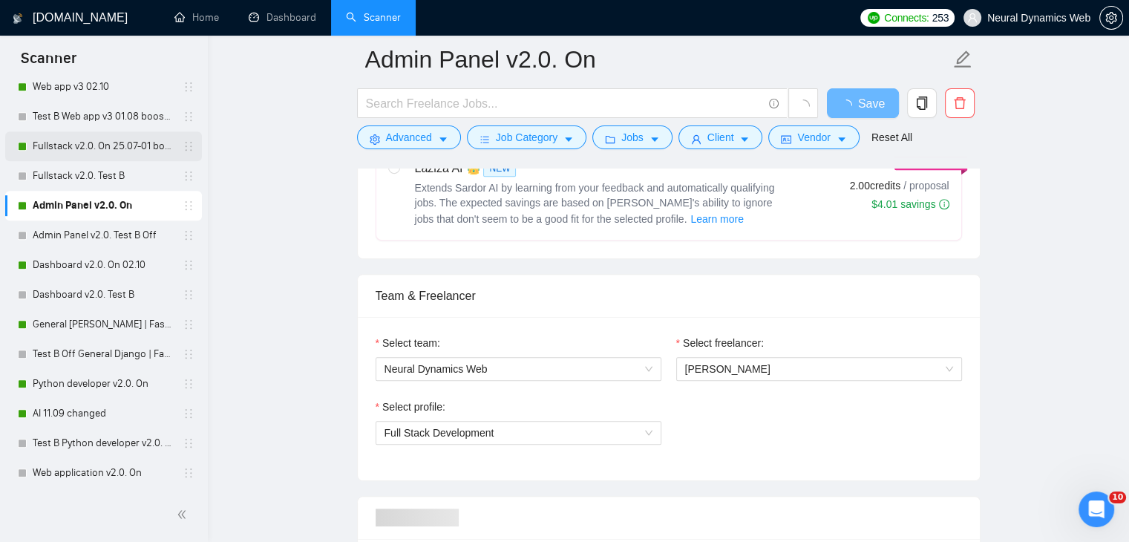
scroll to position [534, 0]
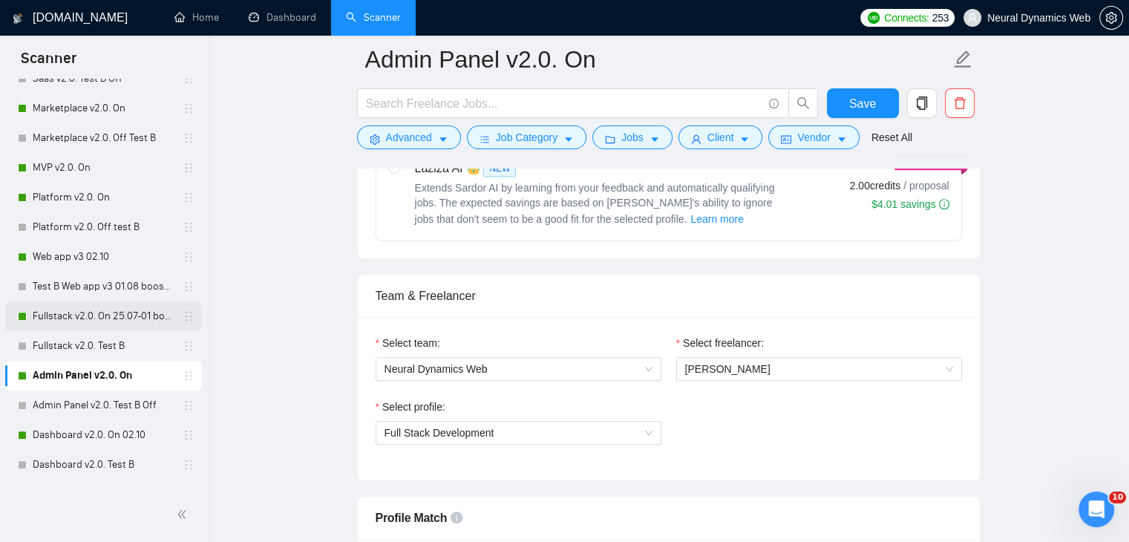
click at [71, 304] on link "Fullstack v2.0. On 25.07-01 boost" at bounding box center [103, 316] width 141 height 30
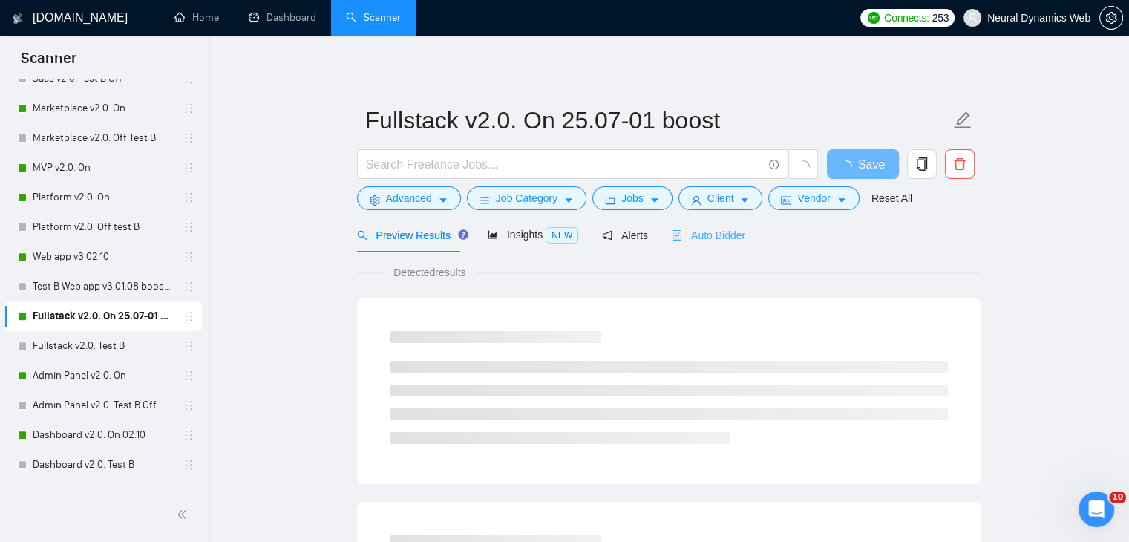
click at [695, 249] on div "Auto Bidder" at bounding box center [708, 234] width 73 height 35
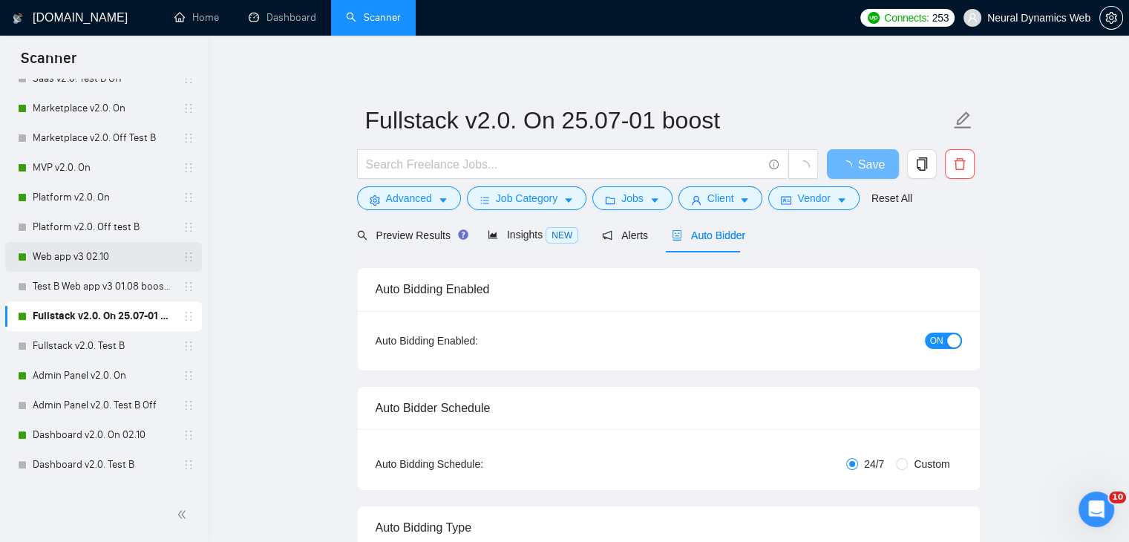
radio input "false"
radio input "true"
checkbox input "true"
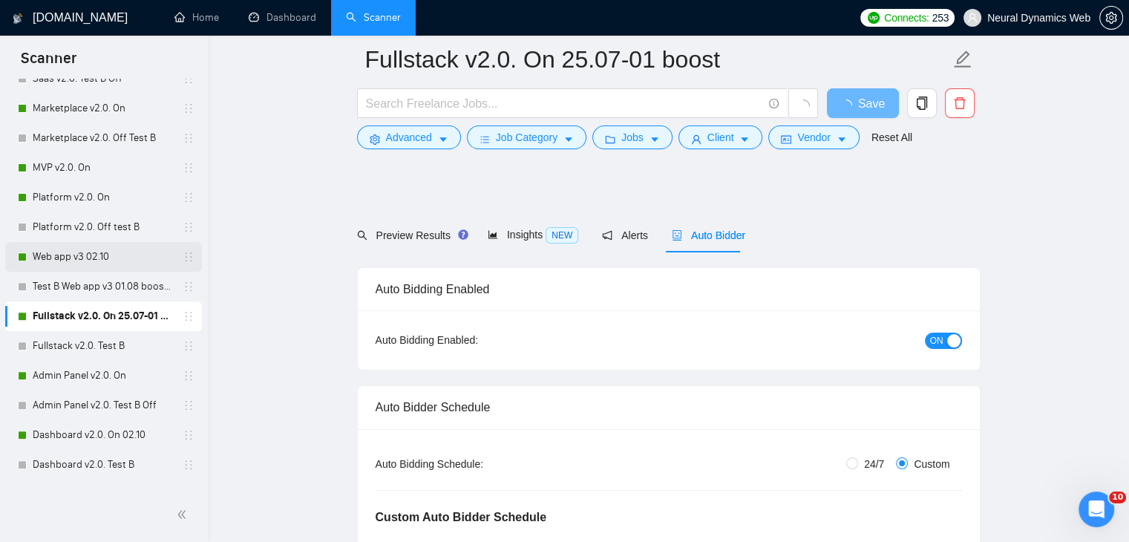
click at [105, 255] on link "Web app v3 02.10" at bounding box center [103, 257] width 141 height 30
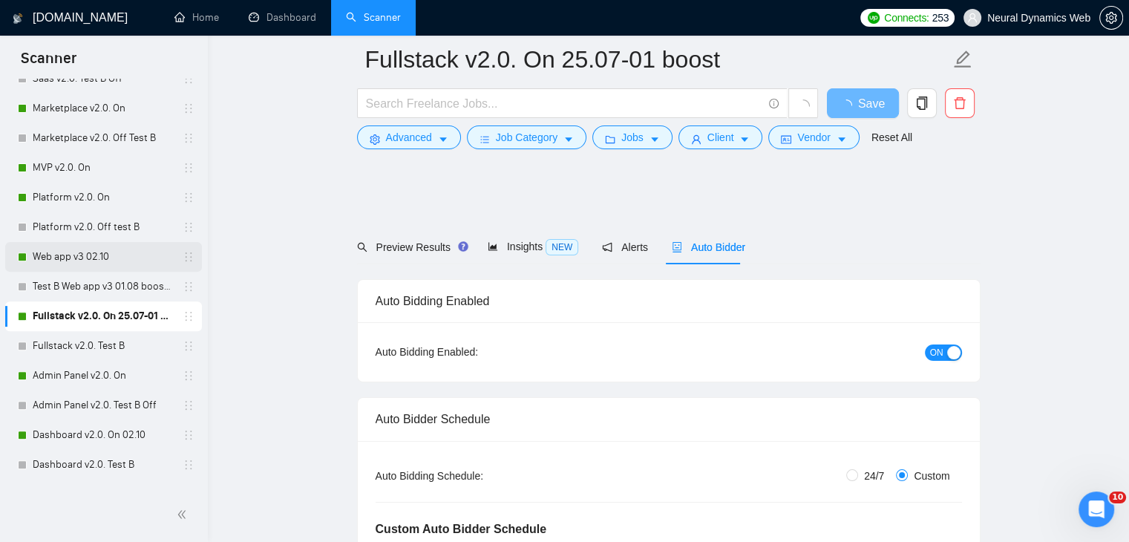
scroll to position [781, 0]
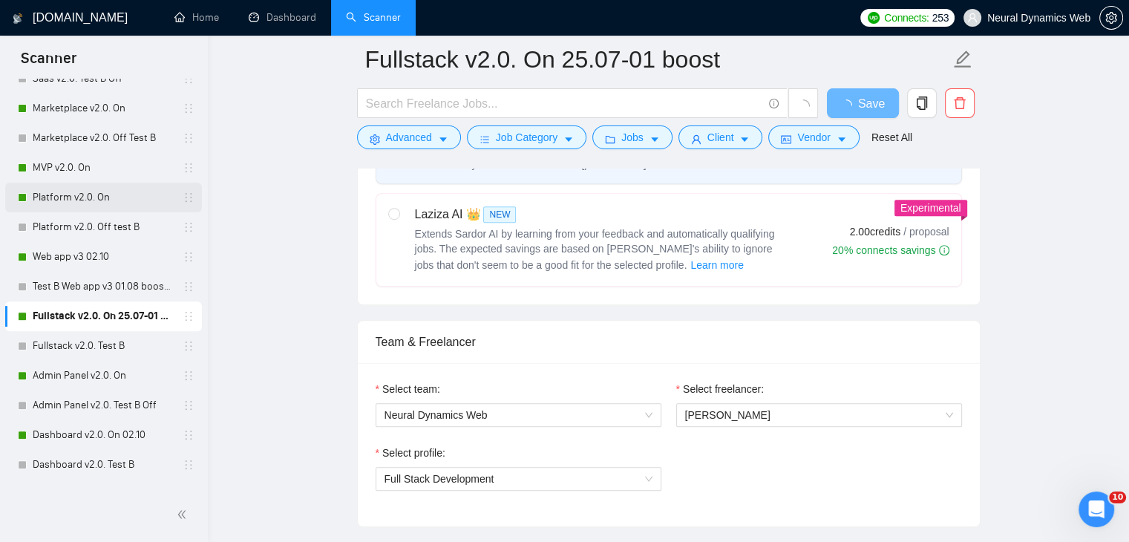
click at [94, 193] on link "Platform v2.0. On" at bounding box center [103, 198] width 141 height 30
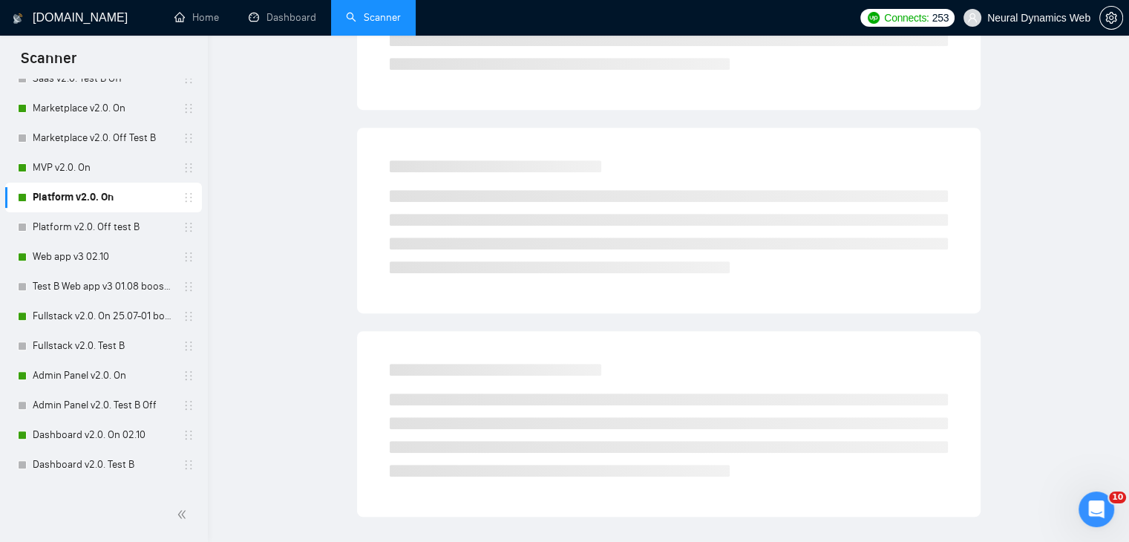
scroll to position [24, 0]
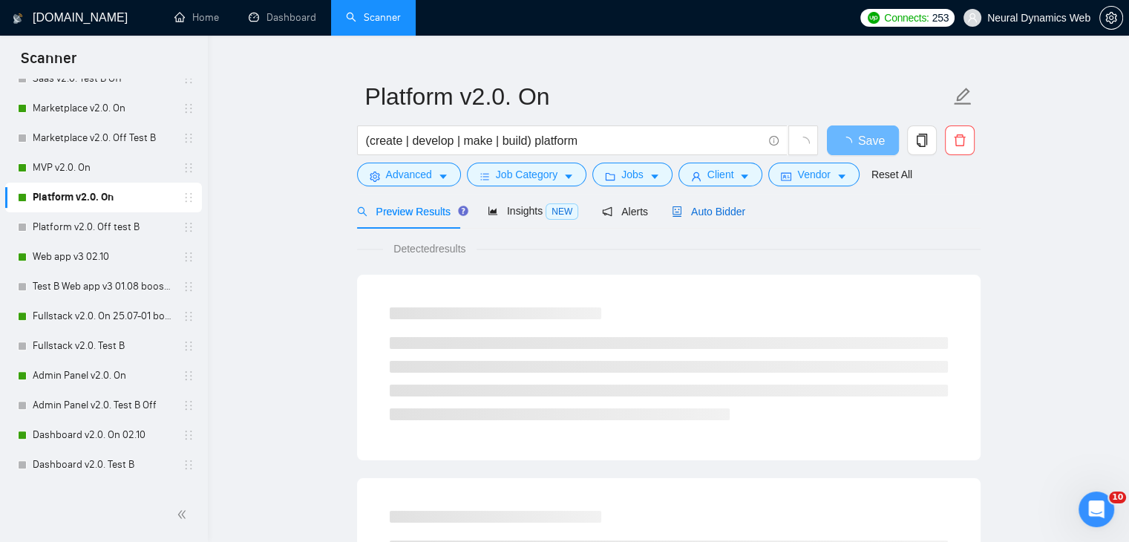
click at [702, 209] on span "Auto Bidder" at bounding box center [708, 212] width 73 height 12
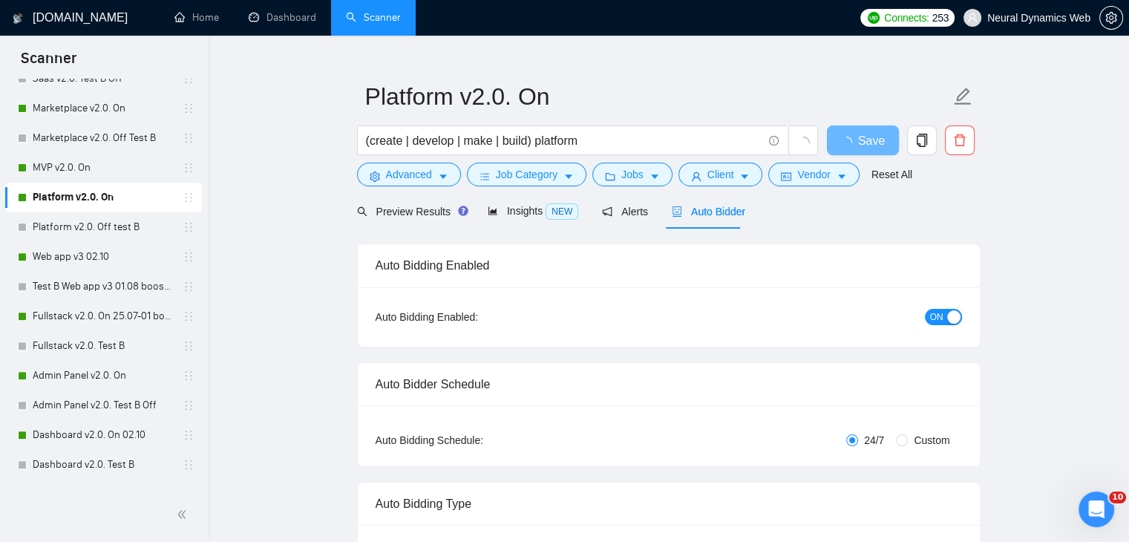
checkbox input "true"
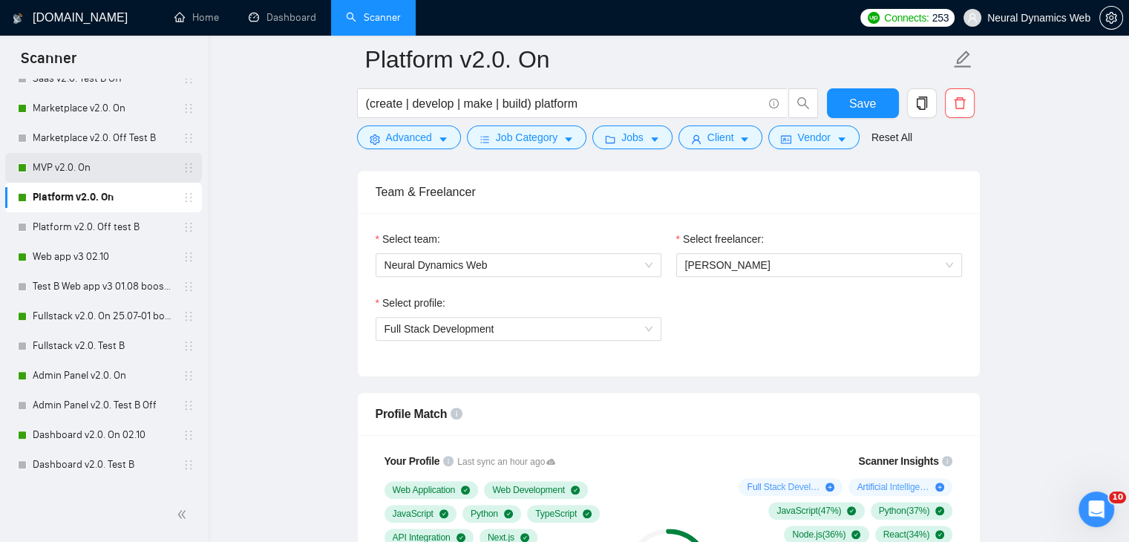
scroll to position [490, 0]
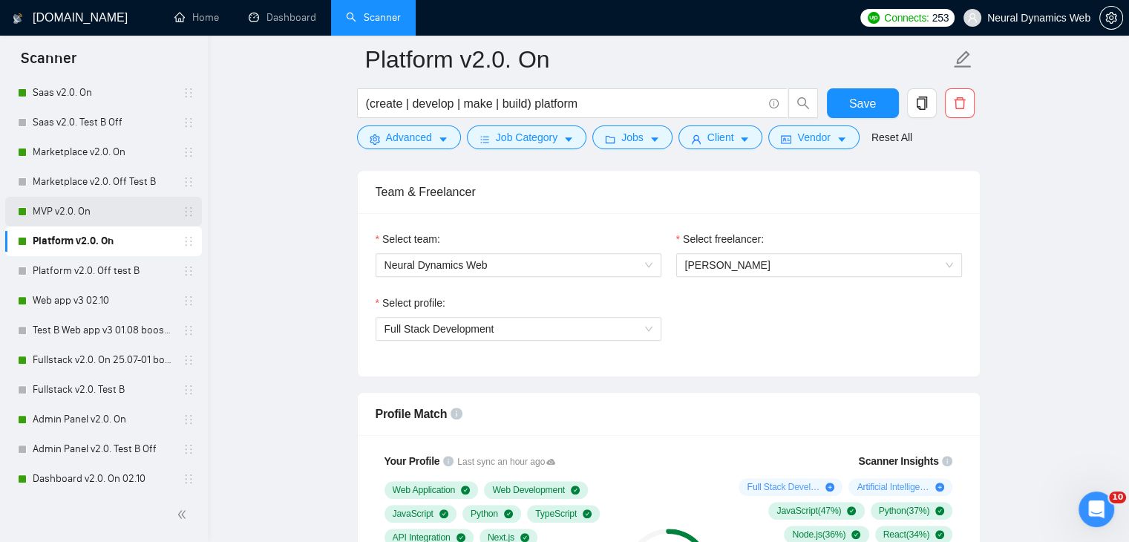
click at [47, 209] on link "MVP v2.0. On" at bounding box center [103, 212] width 141 height 30
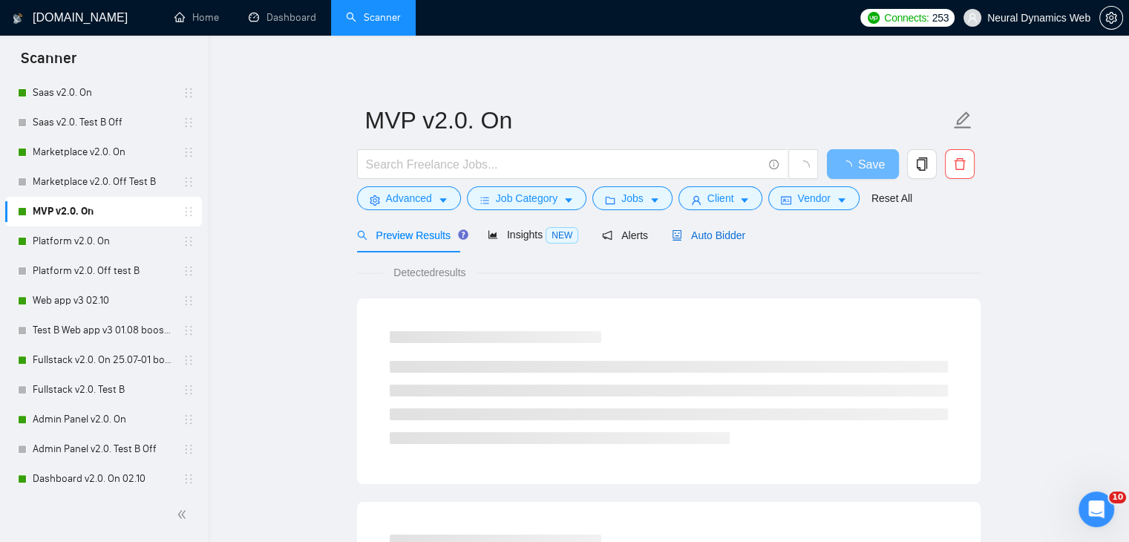
click at [687, 237] on span "Auto Bidder" at bounding box center [708, 235] width 73 height 12
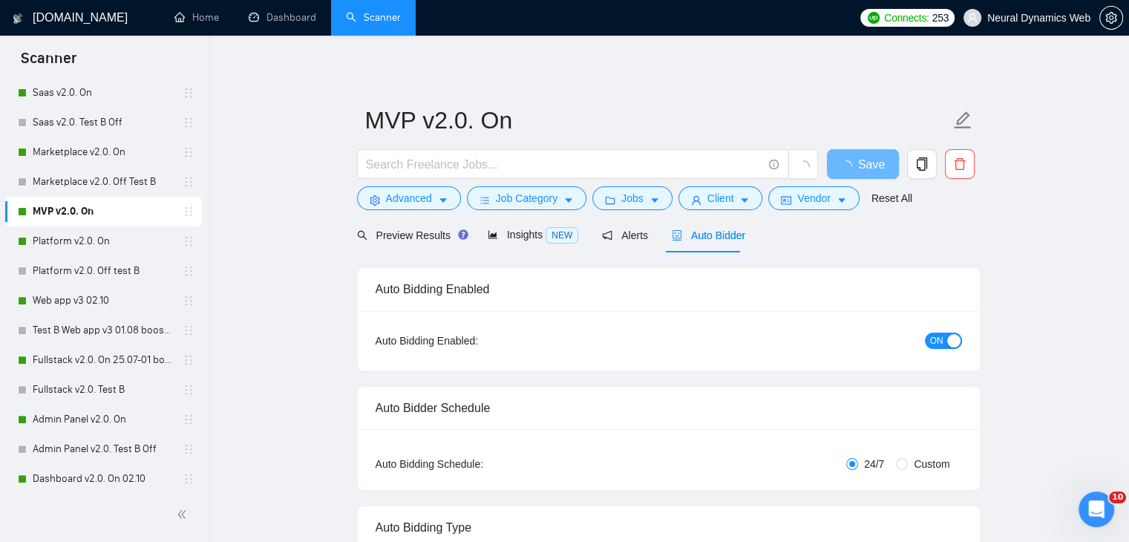
checkbox input "true"
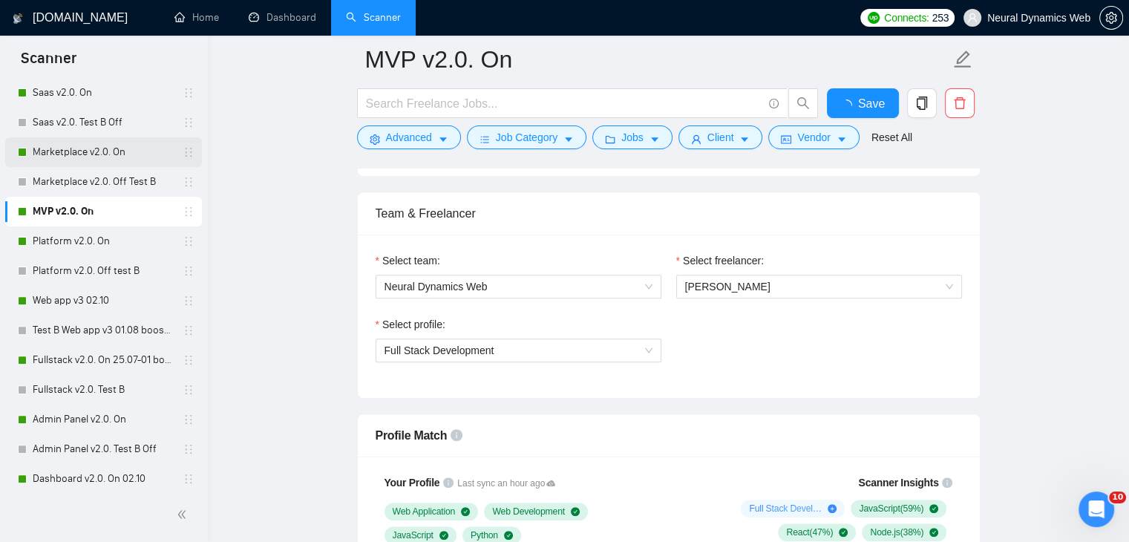
scroll to position [267, 0]
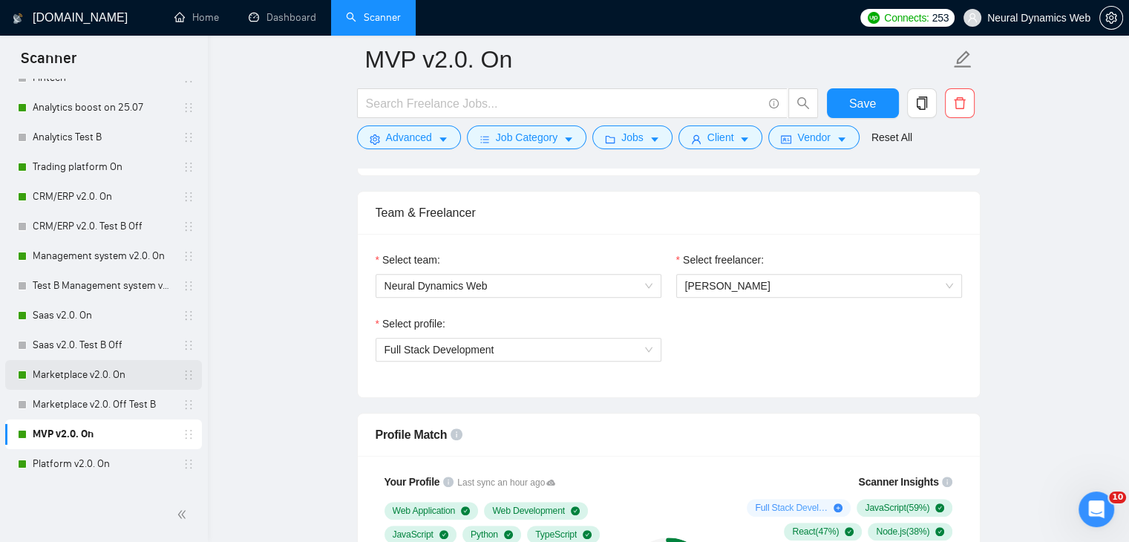
click at [68, 378] on link "Marketplace v2.0. On" at bounding box center [103, 375] width 141 height 30
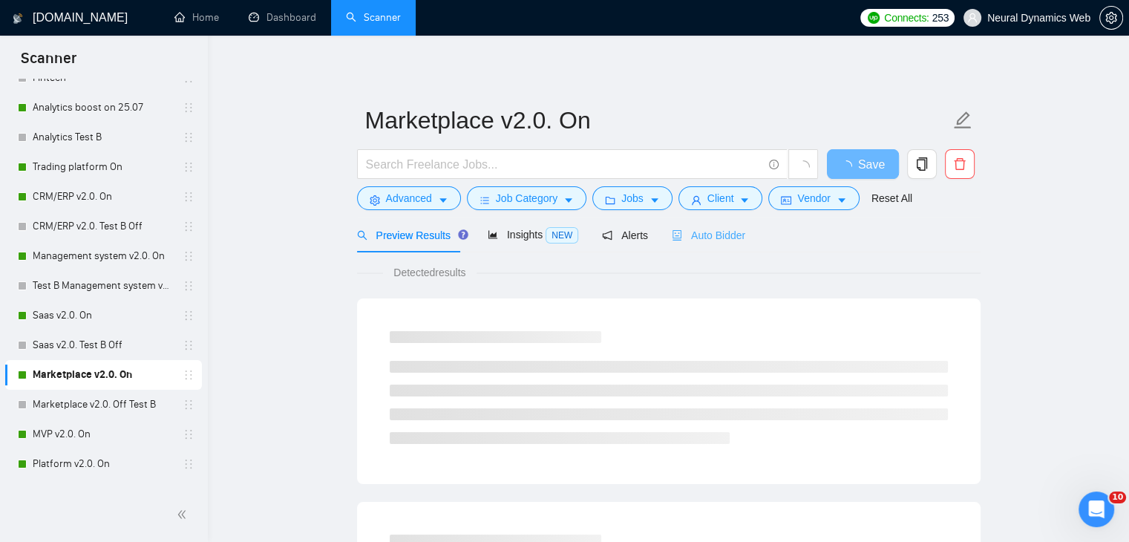
click at [699, 244] on div "Auto Bidder" at bounding box center [708, 234] width 73 height 35
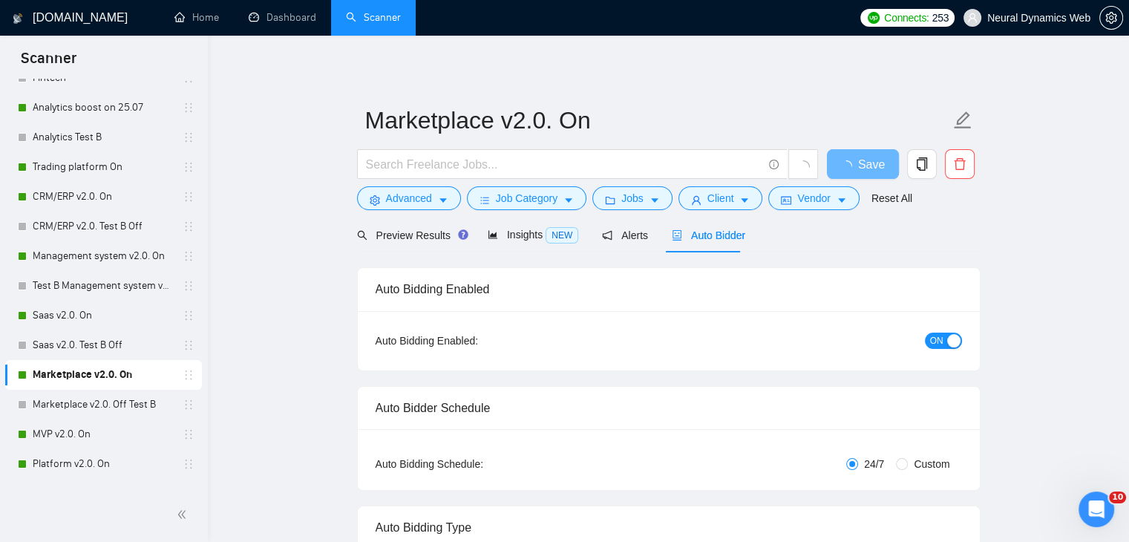
checkbox input "true"
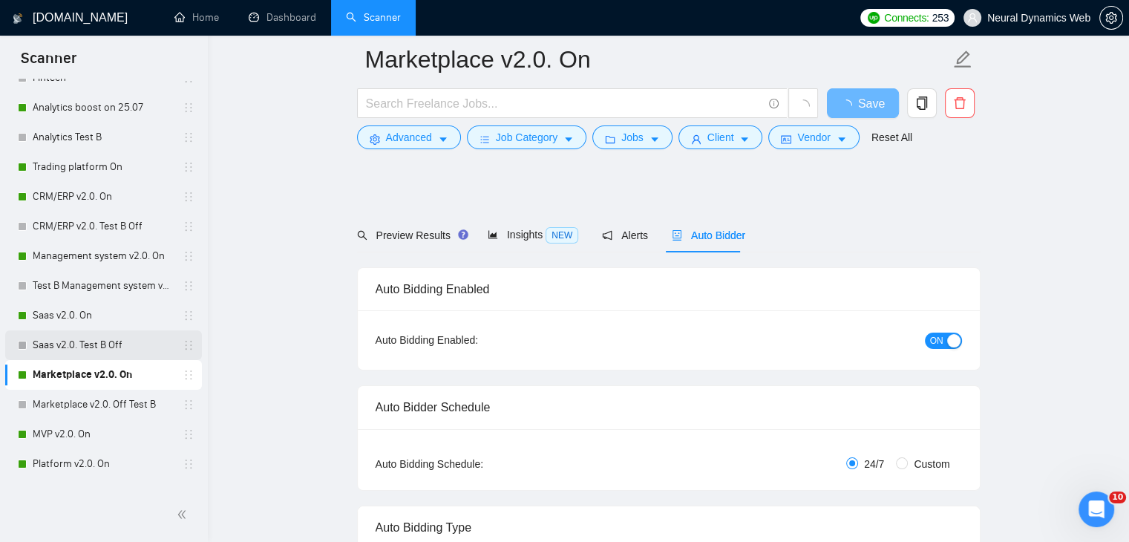
scroll to position [730, 0]
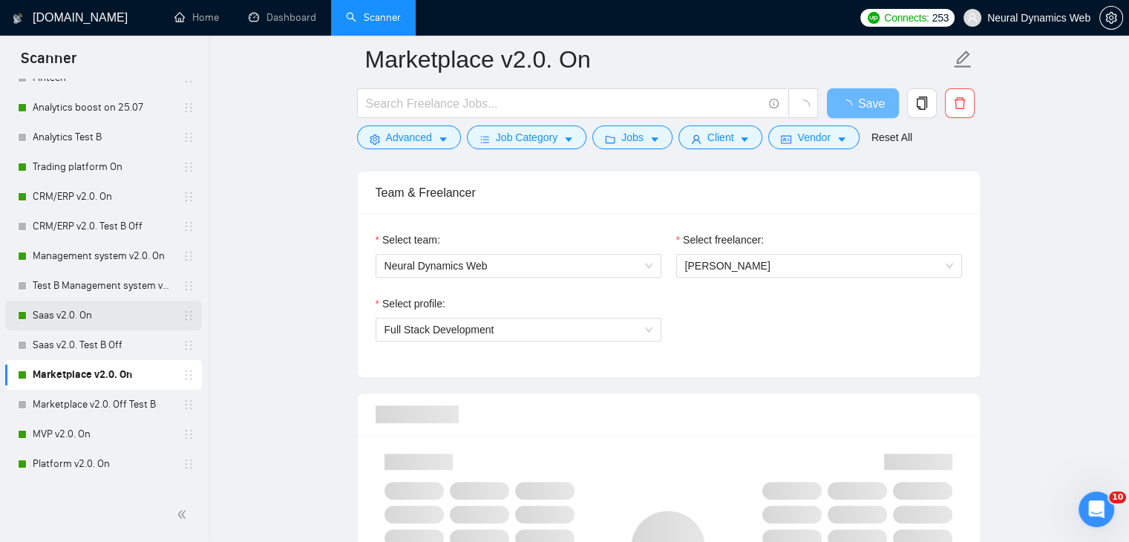
click at [68, 324] on link "Saas v2.0. On" at bounding box center [103, 316] width 141 height 30
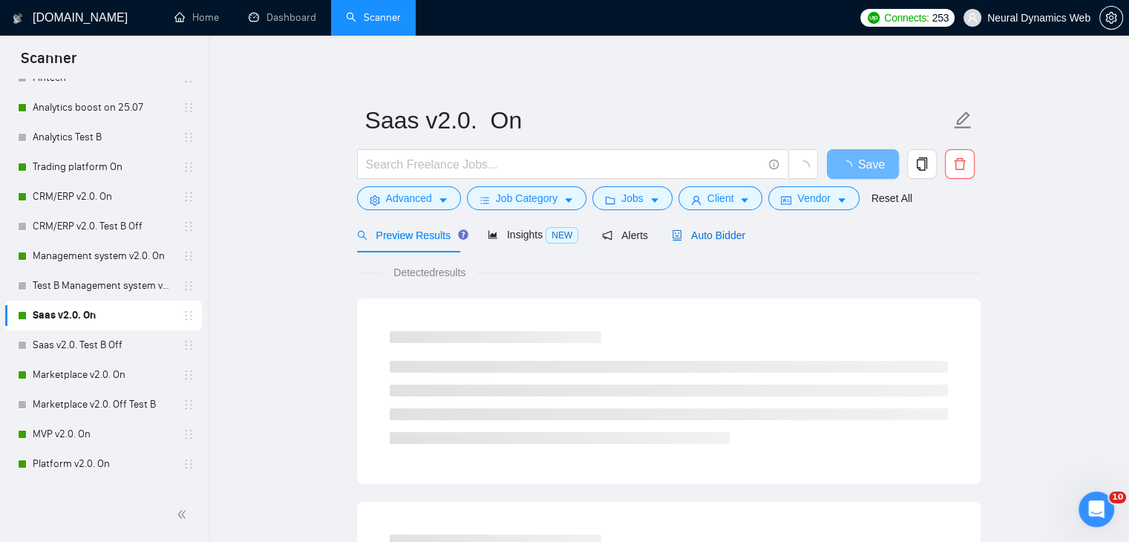
click at [709, 235] on span "Auto Bidder" at bounding box center [708, 235] width 73 height 12
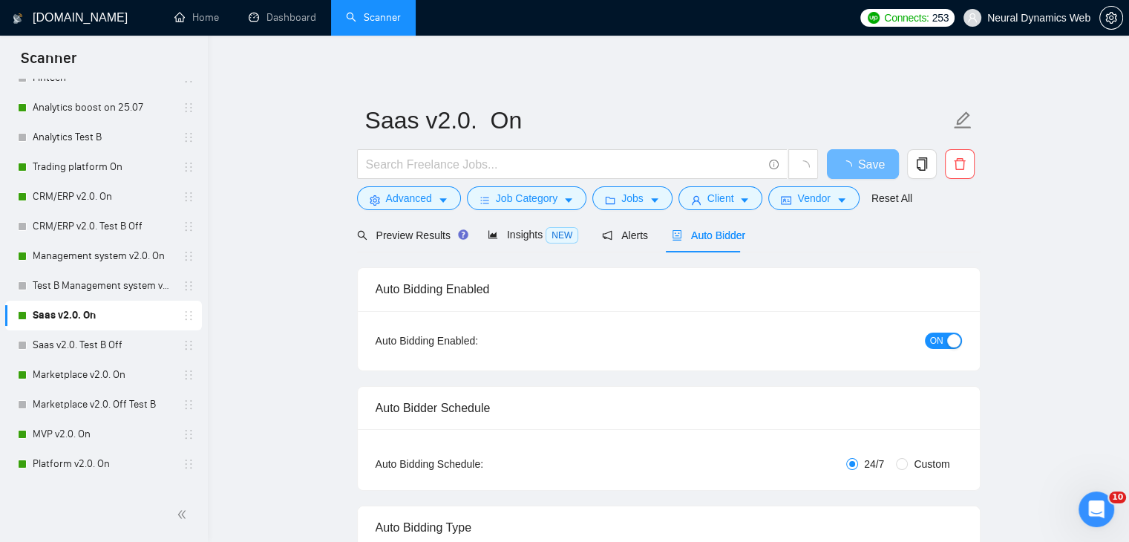
checkbox input "true"
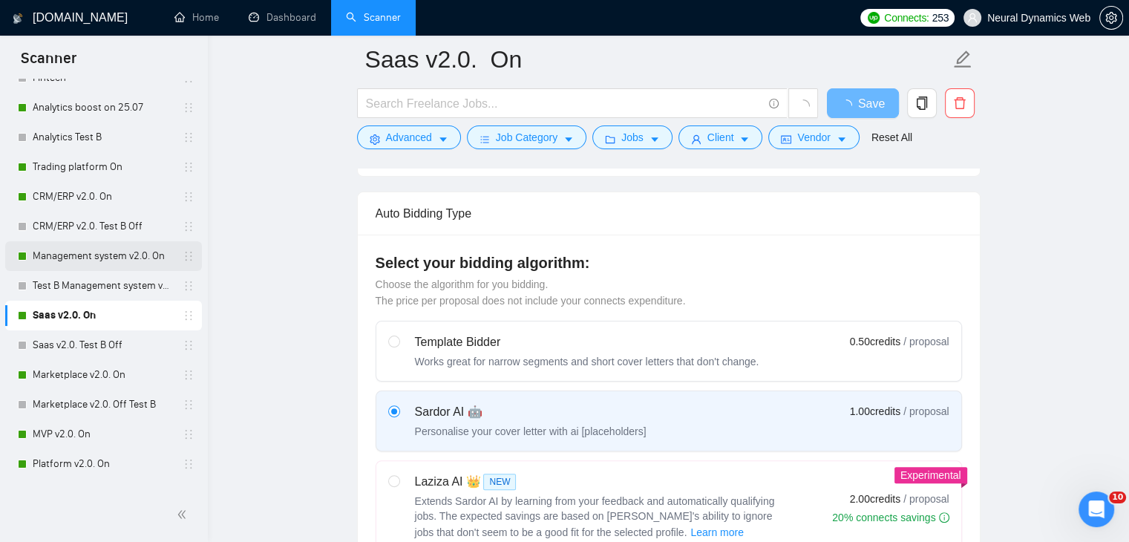
click at [83, 262] on link "Management system v2.0. On" at bounding box center [103, 256] width 141 height 30
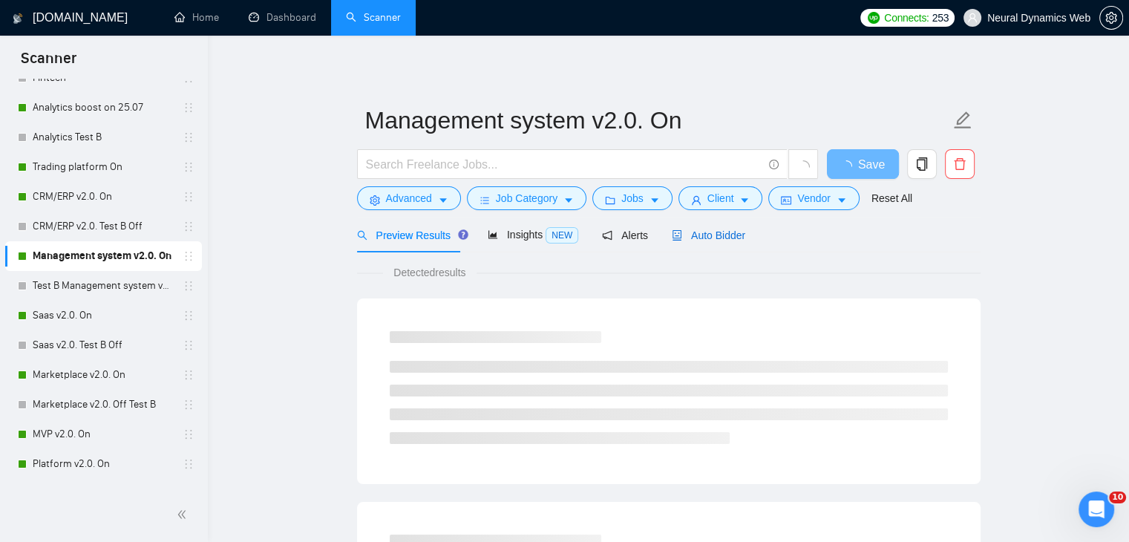
click at [731, 235] on span "Auto Bidder" at bounding box center [708, 235] width 73 height 12
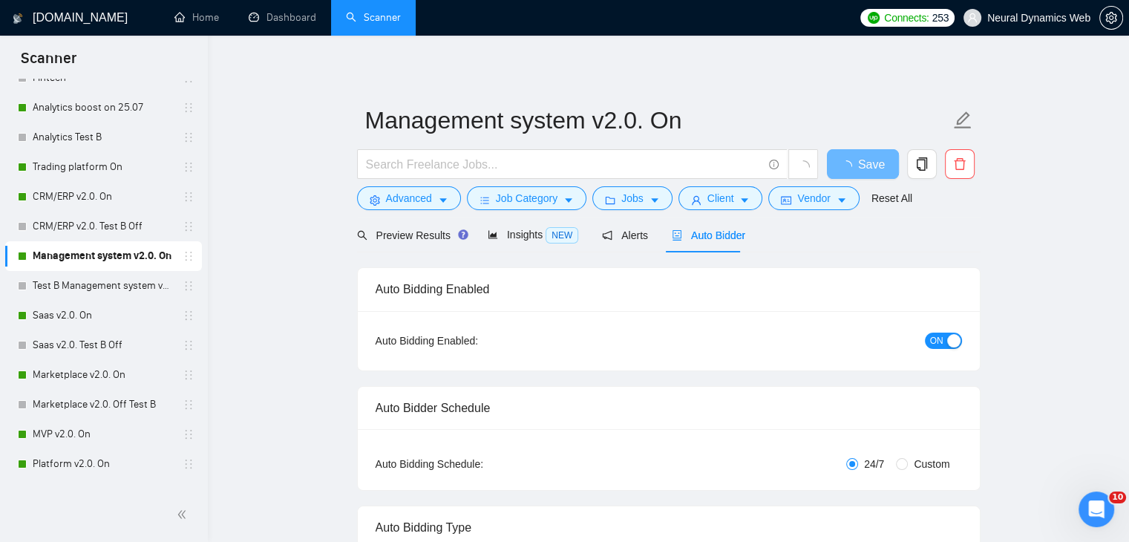
checkbox input "true"
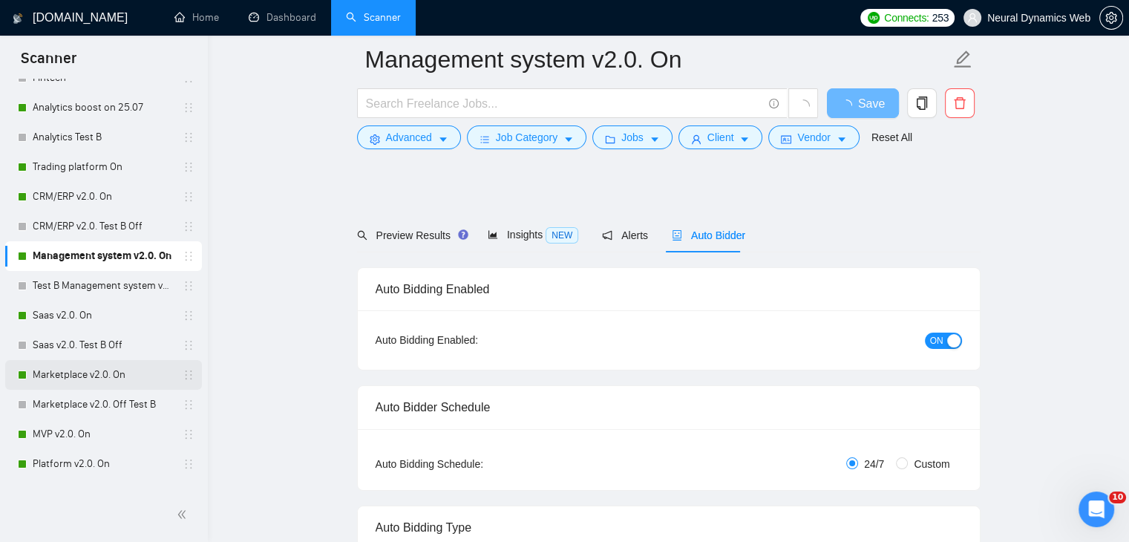
scroll to position [605, 0]
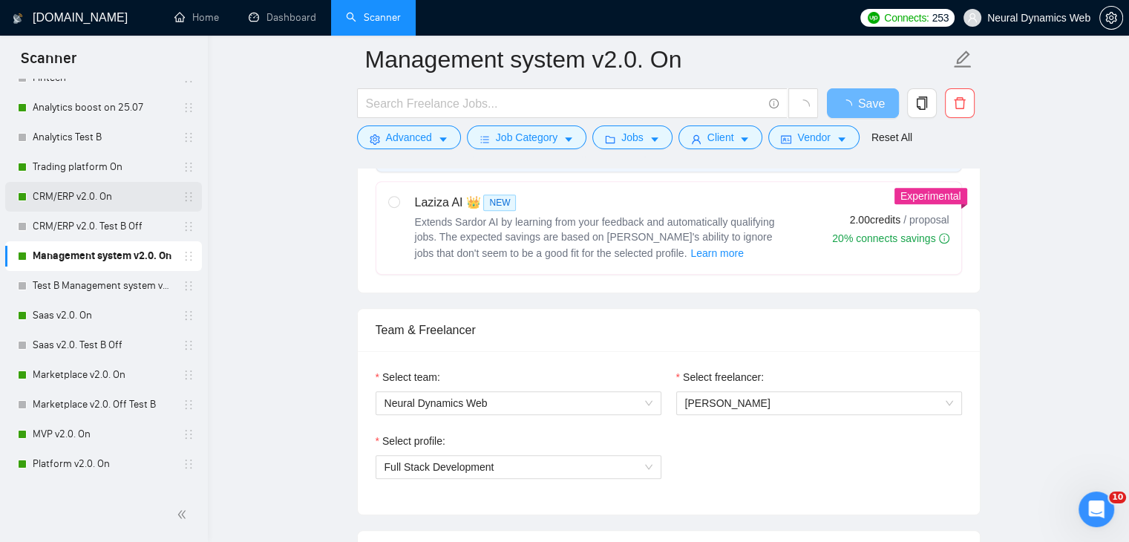
click at [78, 185] on link "CRM/ERP v2.0. On" at bounding box center [103, 197] width 141 height 30
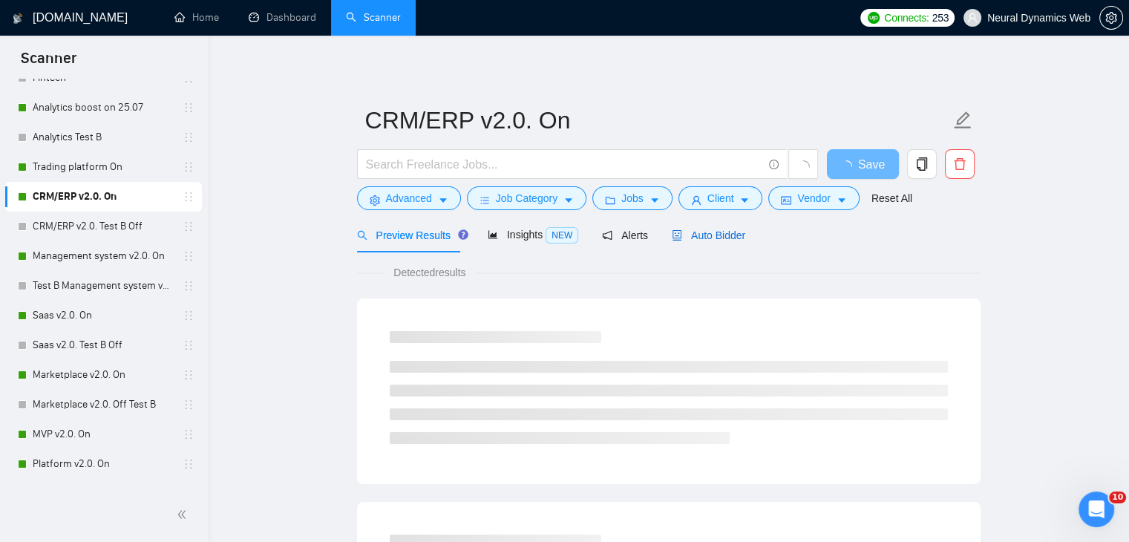
click at [689, 237] on span "Auto Bidder" at bounding box center [708, 235] width 73 height 12
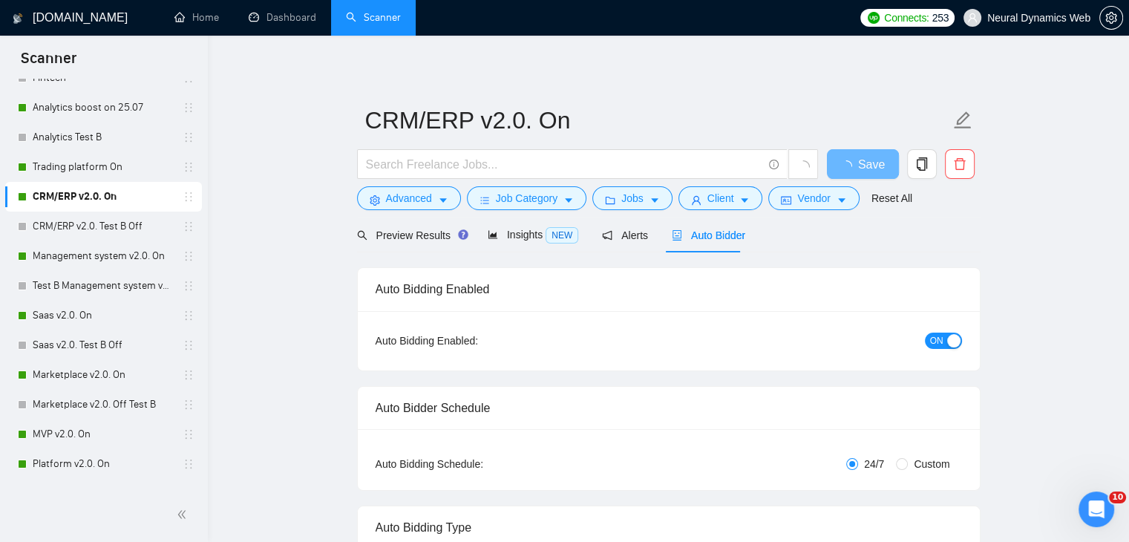
checkbox input "true"
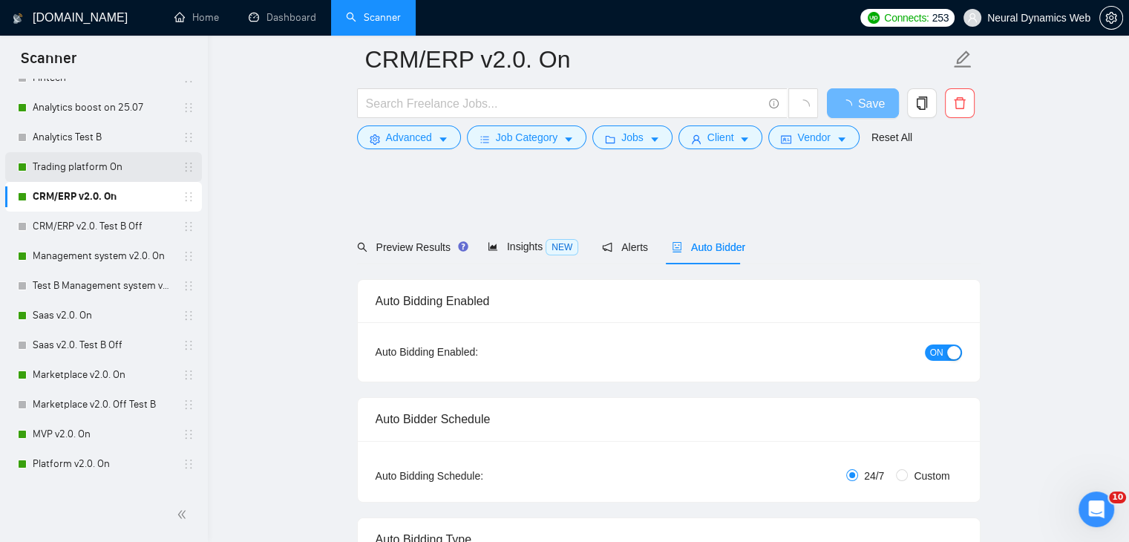
scroll to position [830, 0]
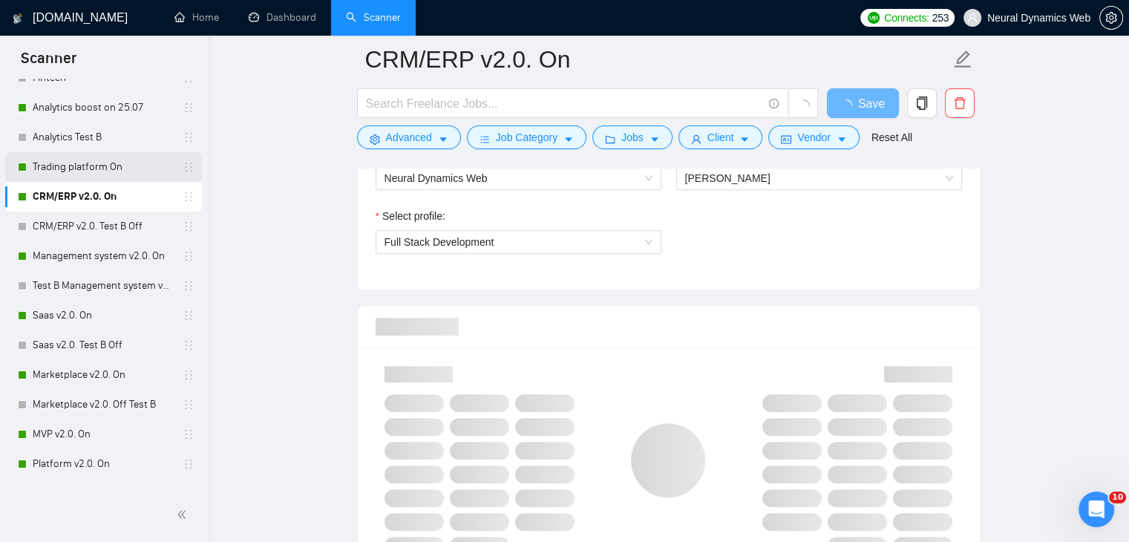
click at [69, 176] on link "Trading platform On" at bounding box center [103, 167] width 141 height 30
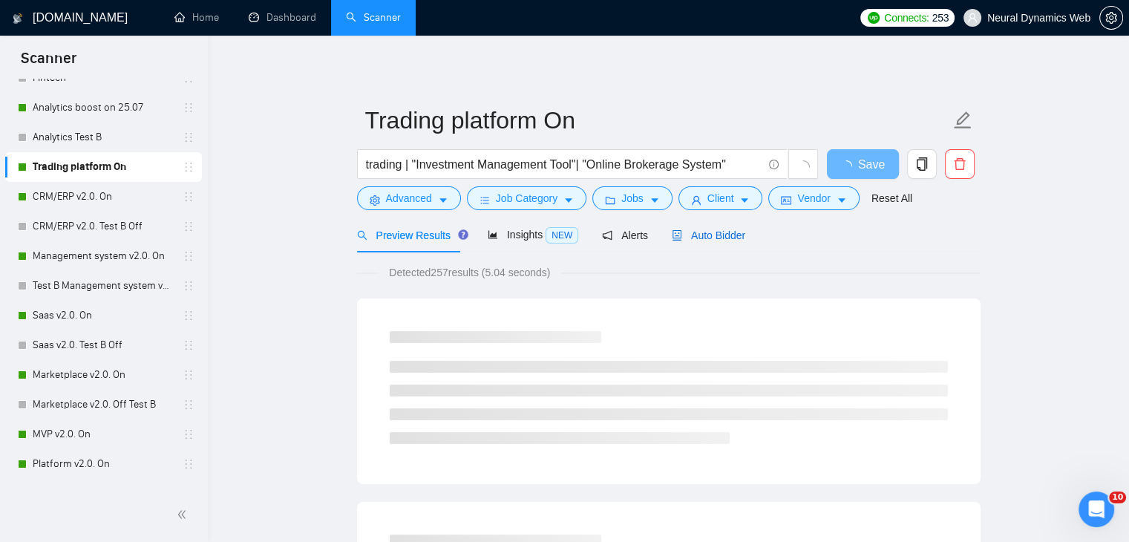
click at [692, 241] on span "Auto Bidder" at bounding box center [708, 235] width 73 height 12
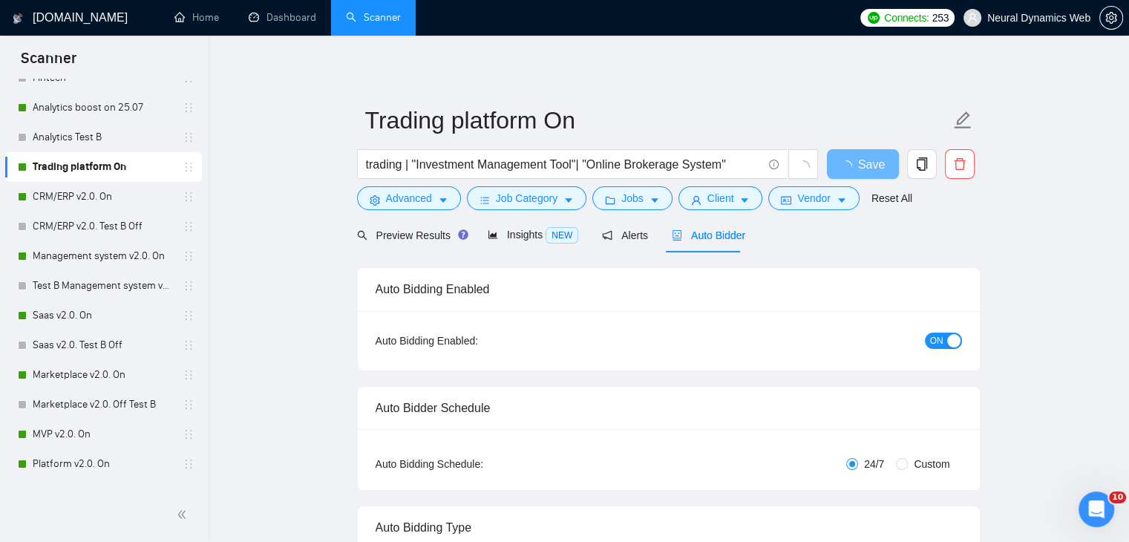
checkbox input "true"
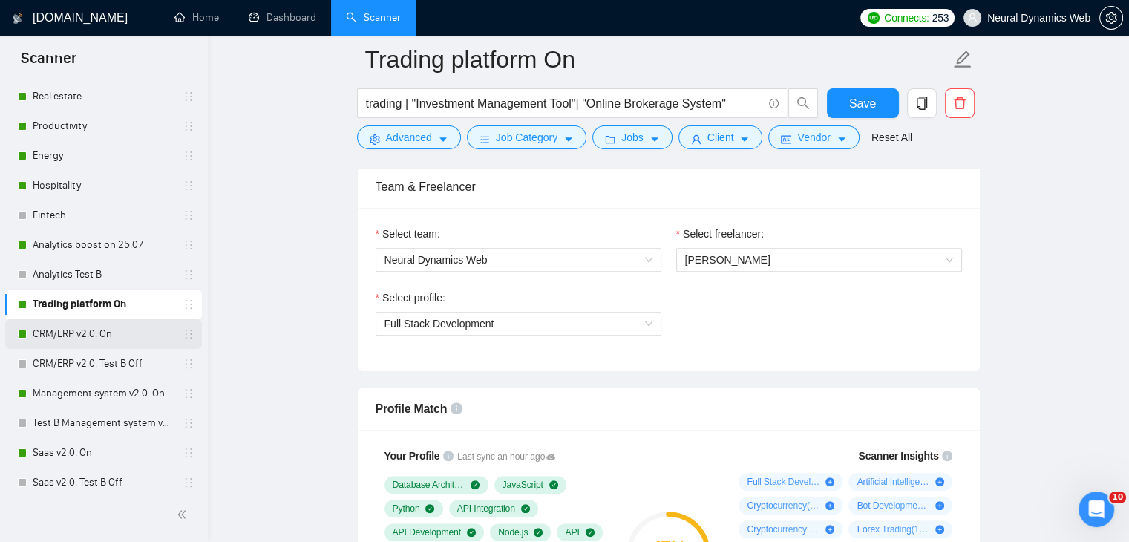
scroll to position [73, 0]
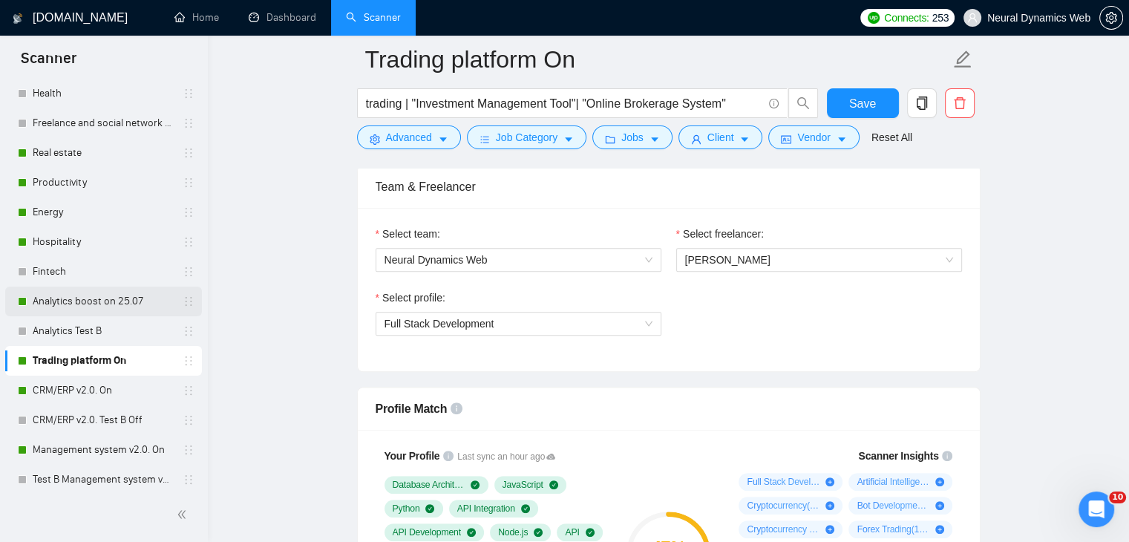
click at [76, 312] on link "Analytics boost on 25.07" at bounding box center [103, 301] width 141 height 30
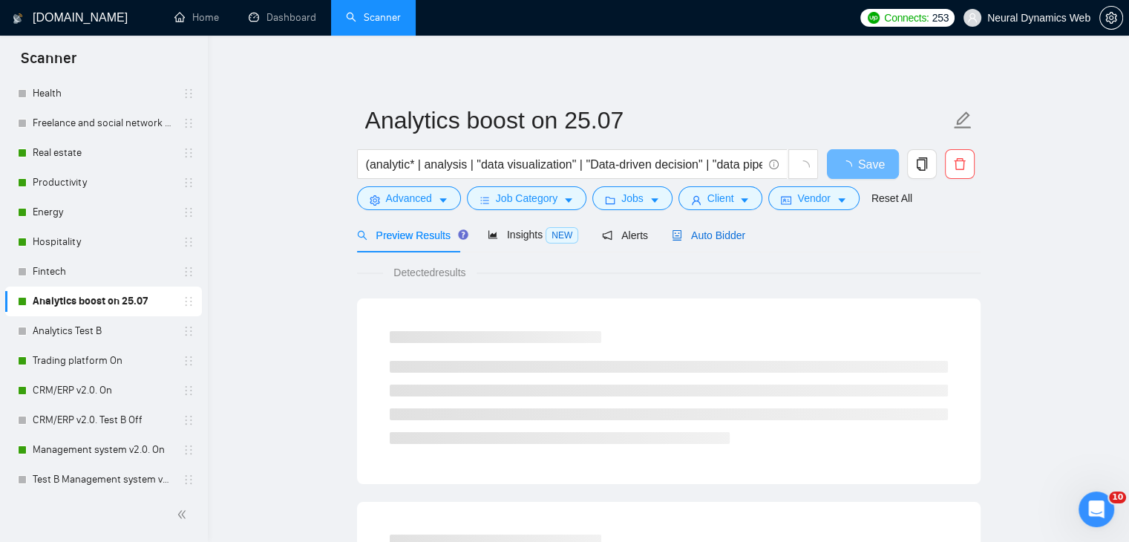
click at [695, 235] on span "Auto Bidder" at bounding box center [708, 235] width 73 height 12
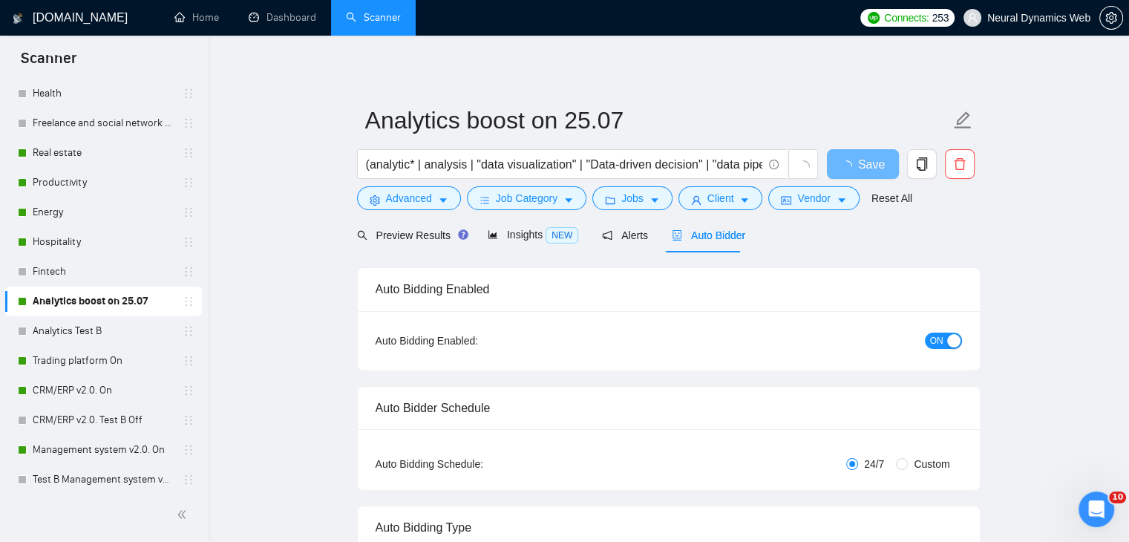
checkbox input "true"
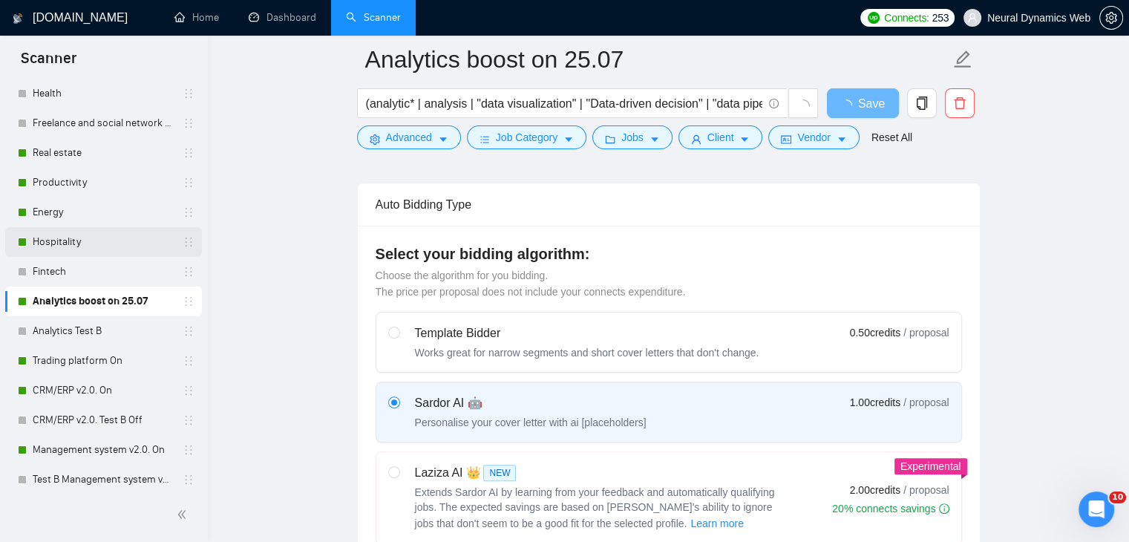
scroll to position [829, 0]
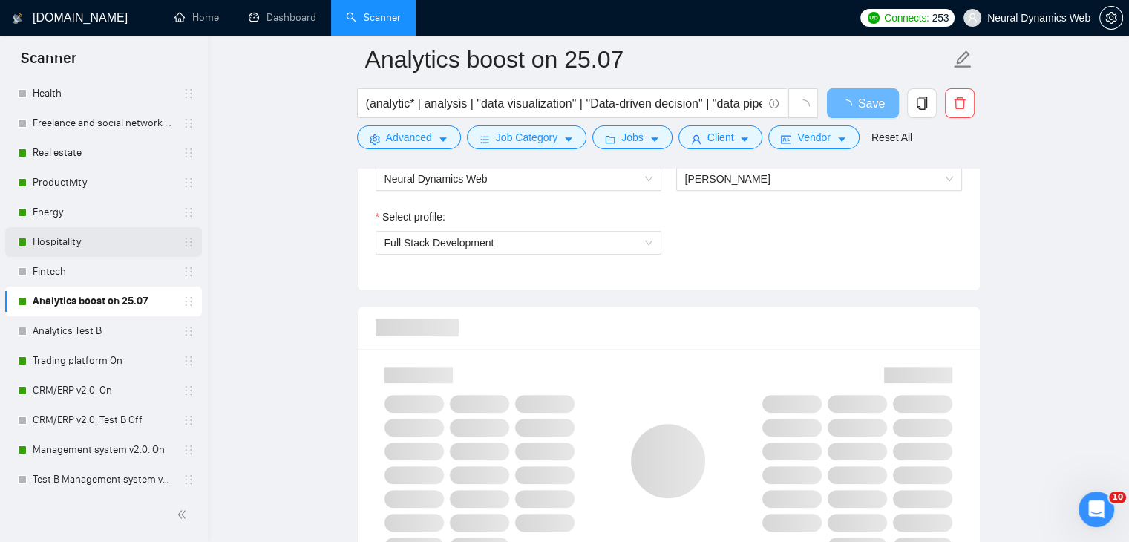
click at [71, 234] on link "Hospitality" at bounding box center [103, 242] width 141 height 30
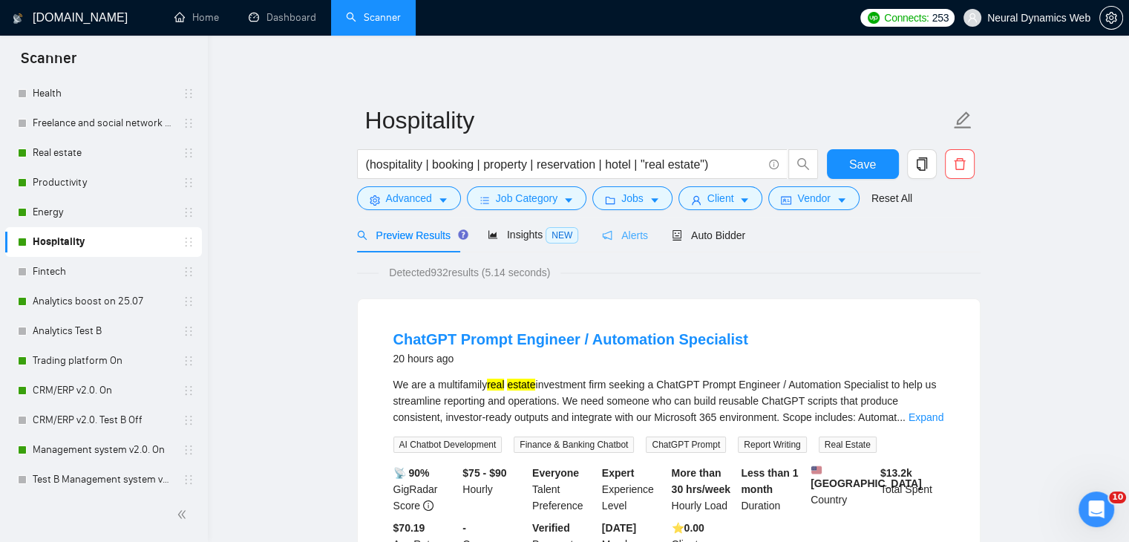
drag, startPoint x: 56, startPoint y: 203, endPoint x: 646, endPoint y: 246, distance: 590.8
click at [56, 203] on link "Energy" at bounding box center [103, 212] width 141 height 30
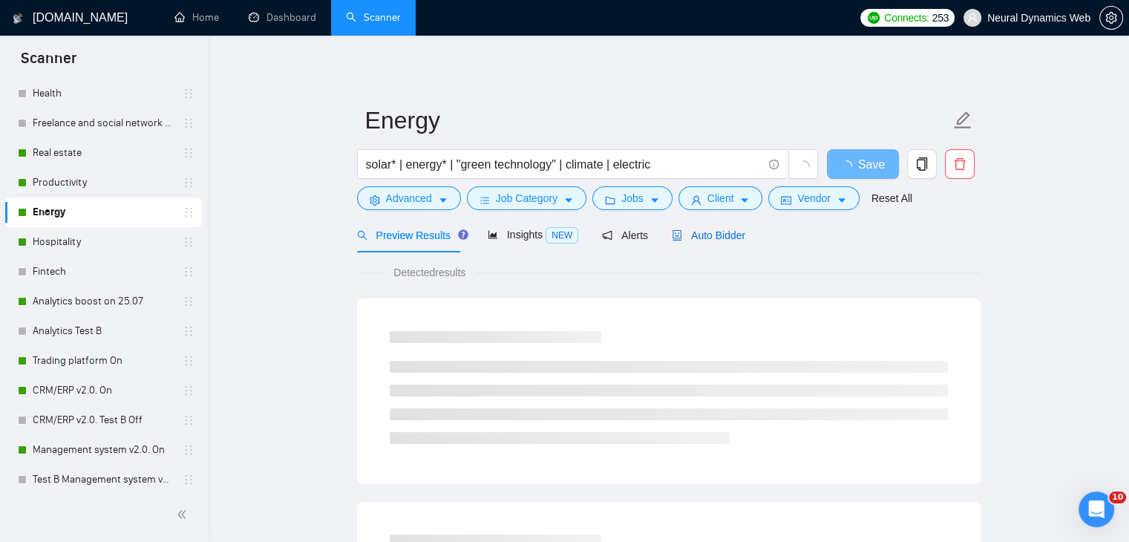
click at [704, 227] on div "Auto Bidder" at bounding box center [708, 235] width 73 height 16
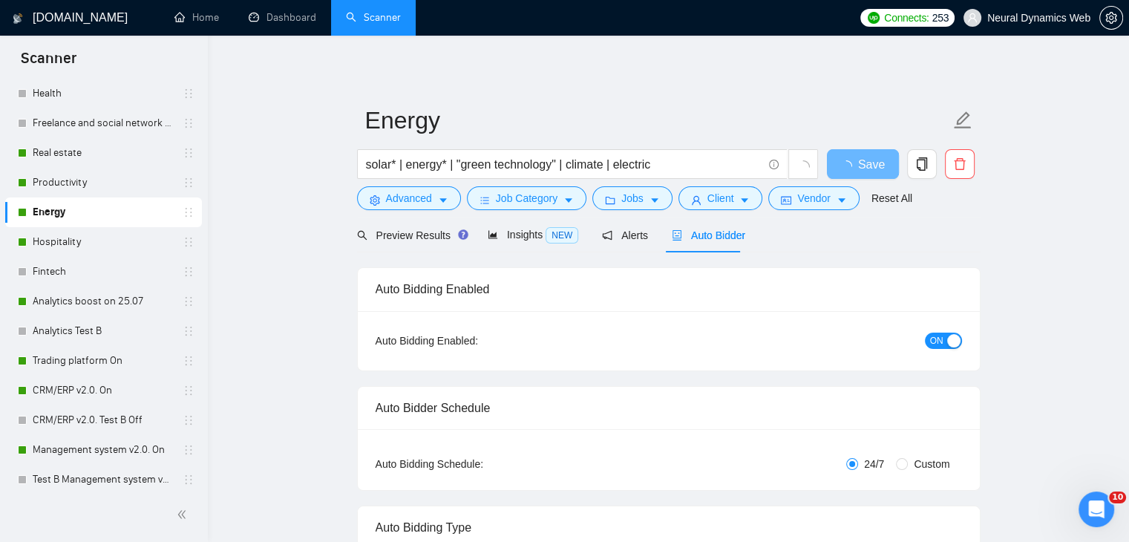
checkbox input "true"
